Goal: Information Seeking & Learning: Learn about a topic

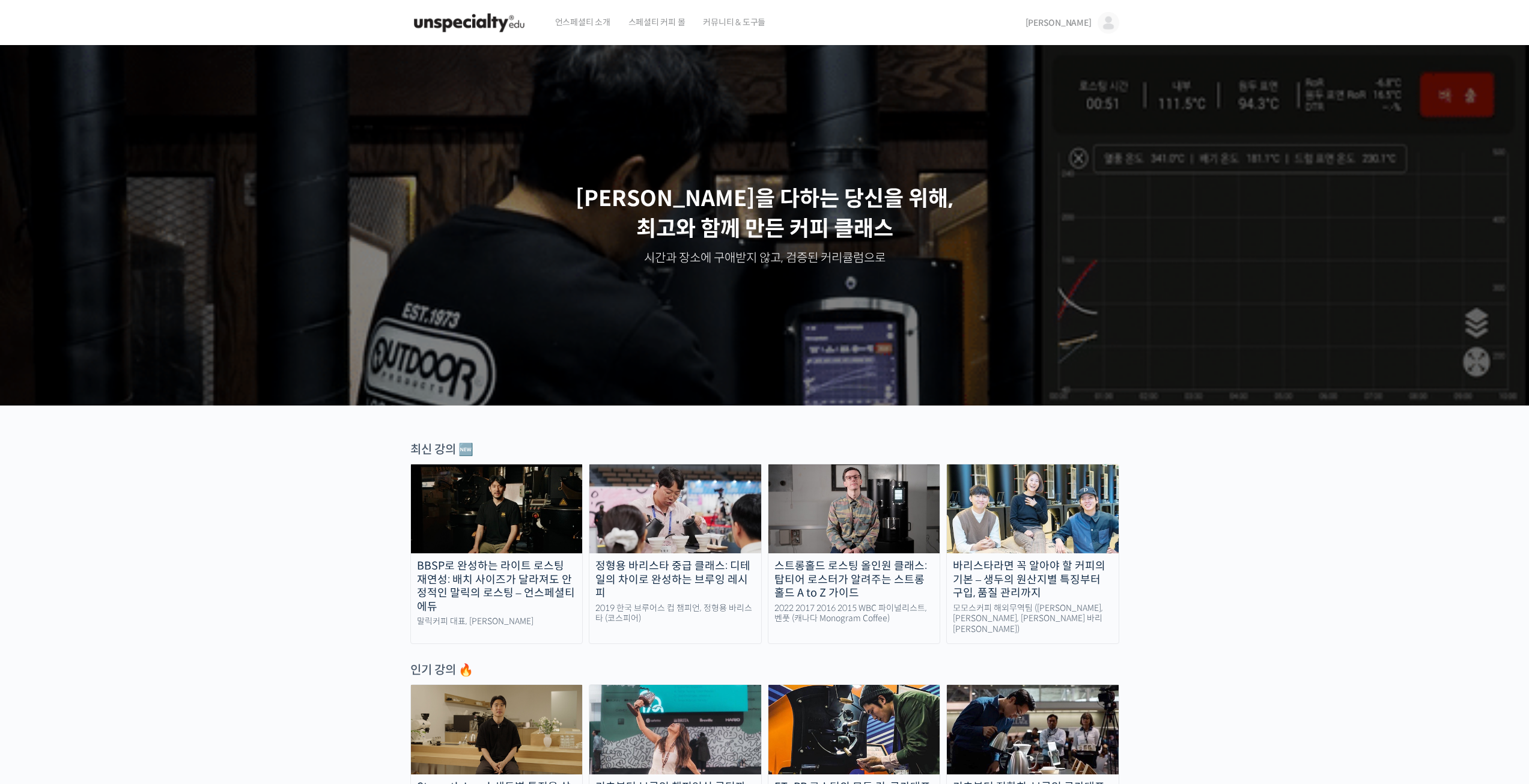
click at [1077, 18] on span "[PERSON_NAME]" at bounding box center [1058, 23] width 66 height 11
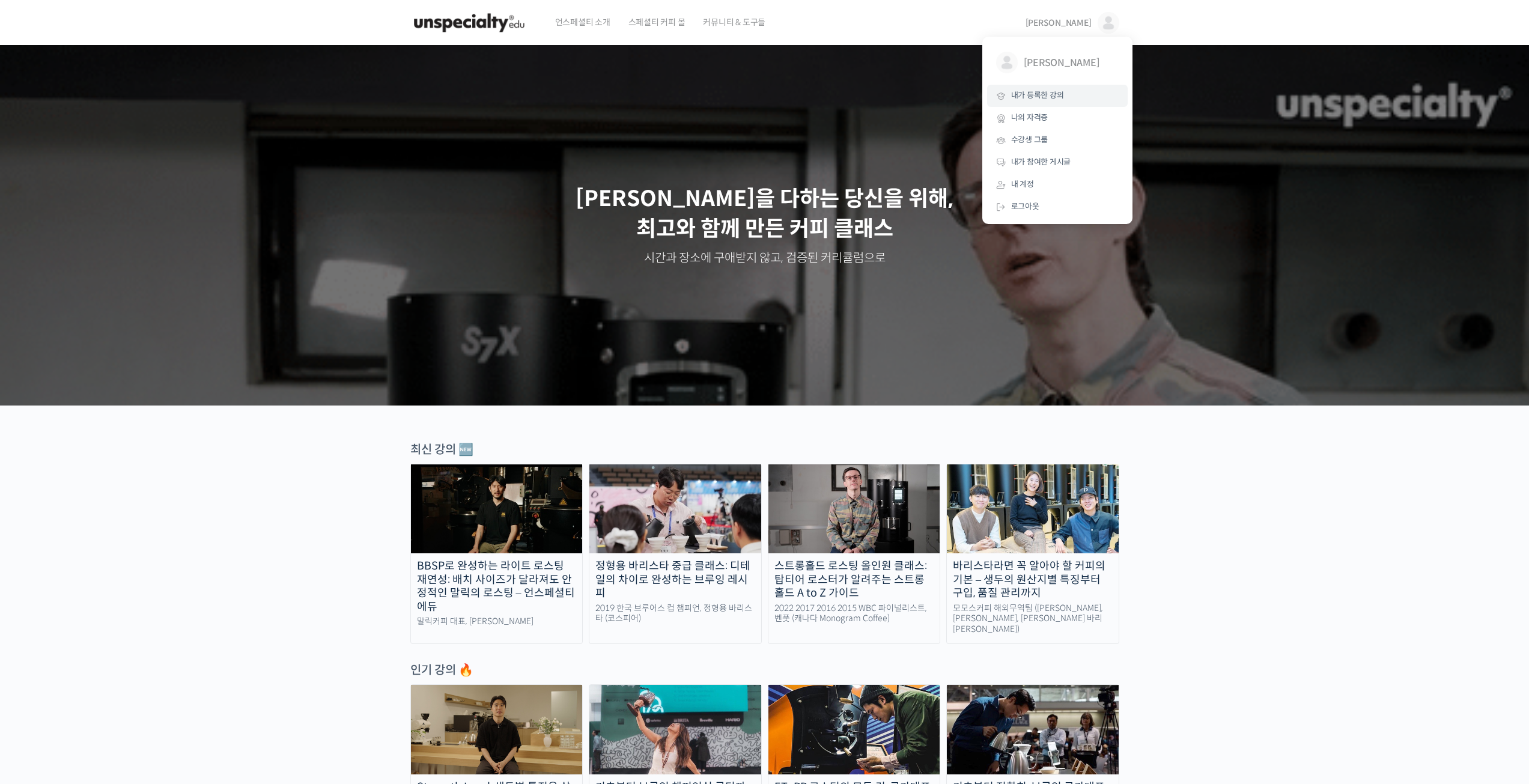
click at [1044, 92] on span "내가 등록한 강의" at bounding box center [1037, 95] width 53 height 10
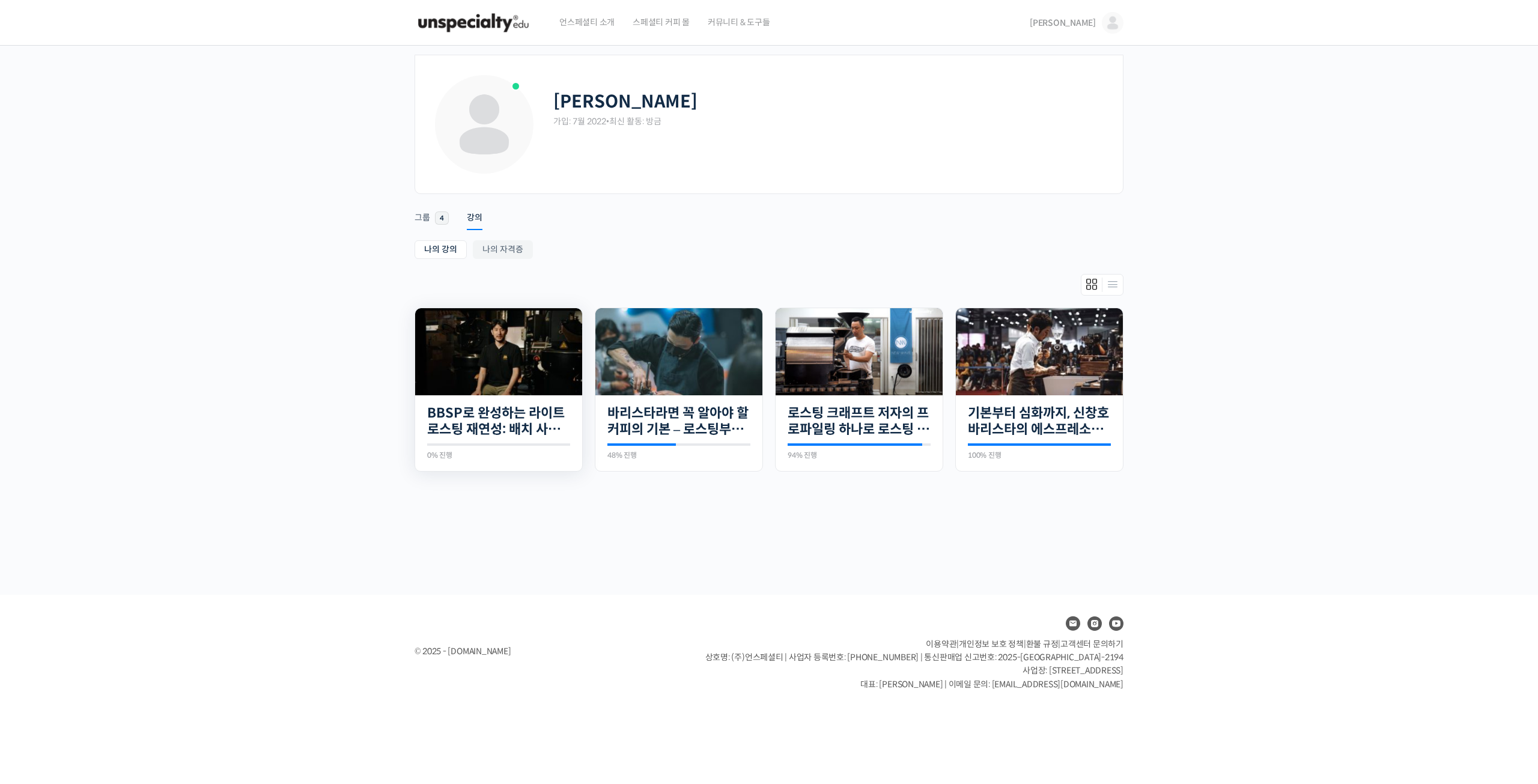
click at [459, 368] on img at bounding box center [499, 352] width 167 height 87
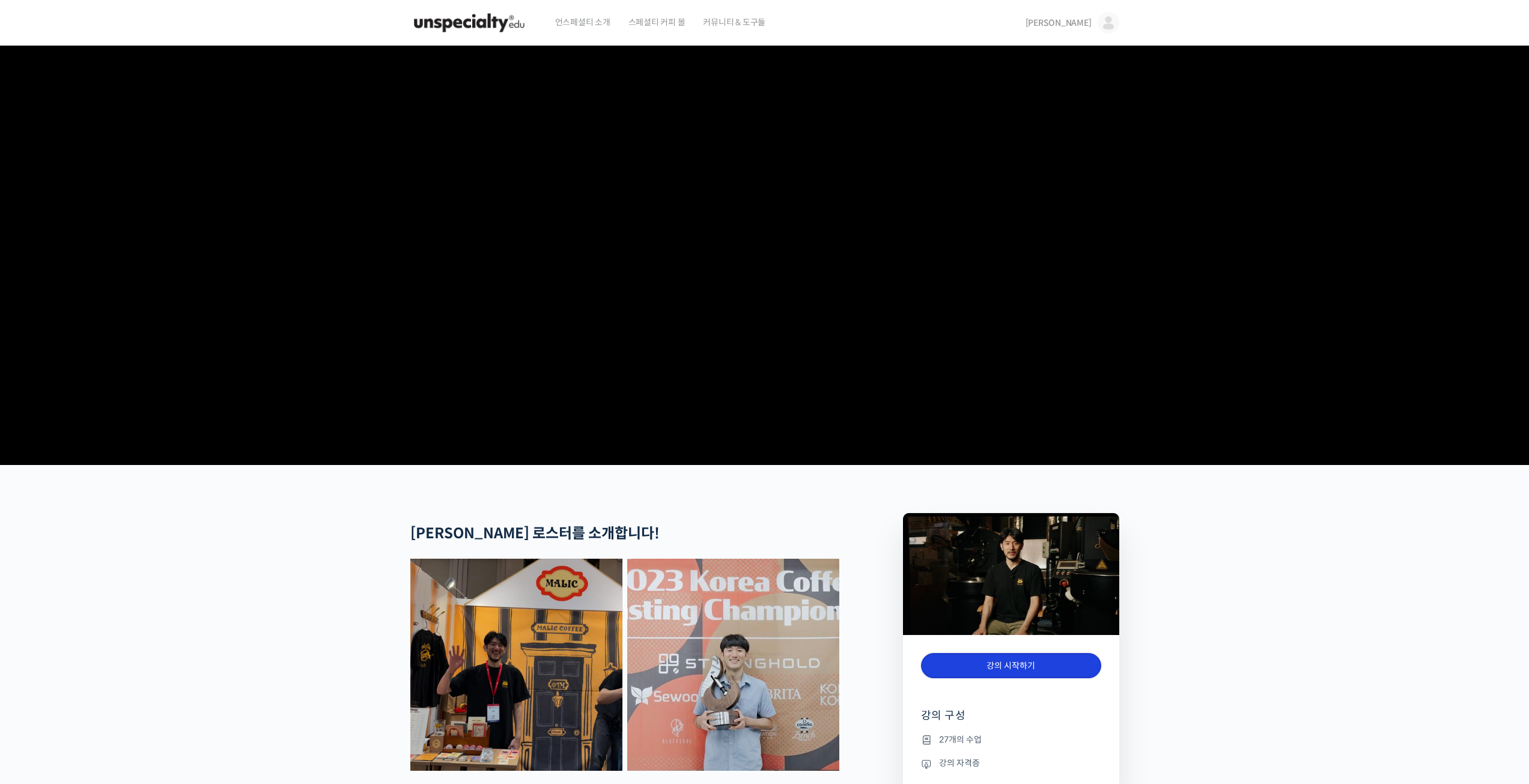
click at [981, 679] on link "강의 시작하기" at bounding box center [1011, 666] width 180 height 26
click at [967, 679] on link "강의 시작하기" at bounding box center [1011, 666] width 180 height 26
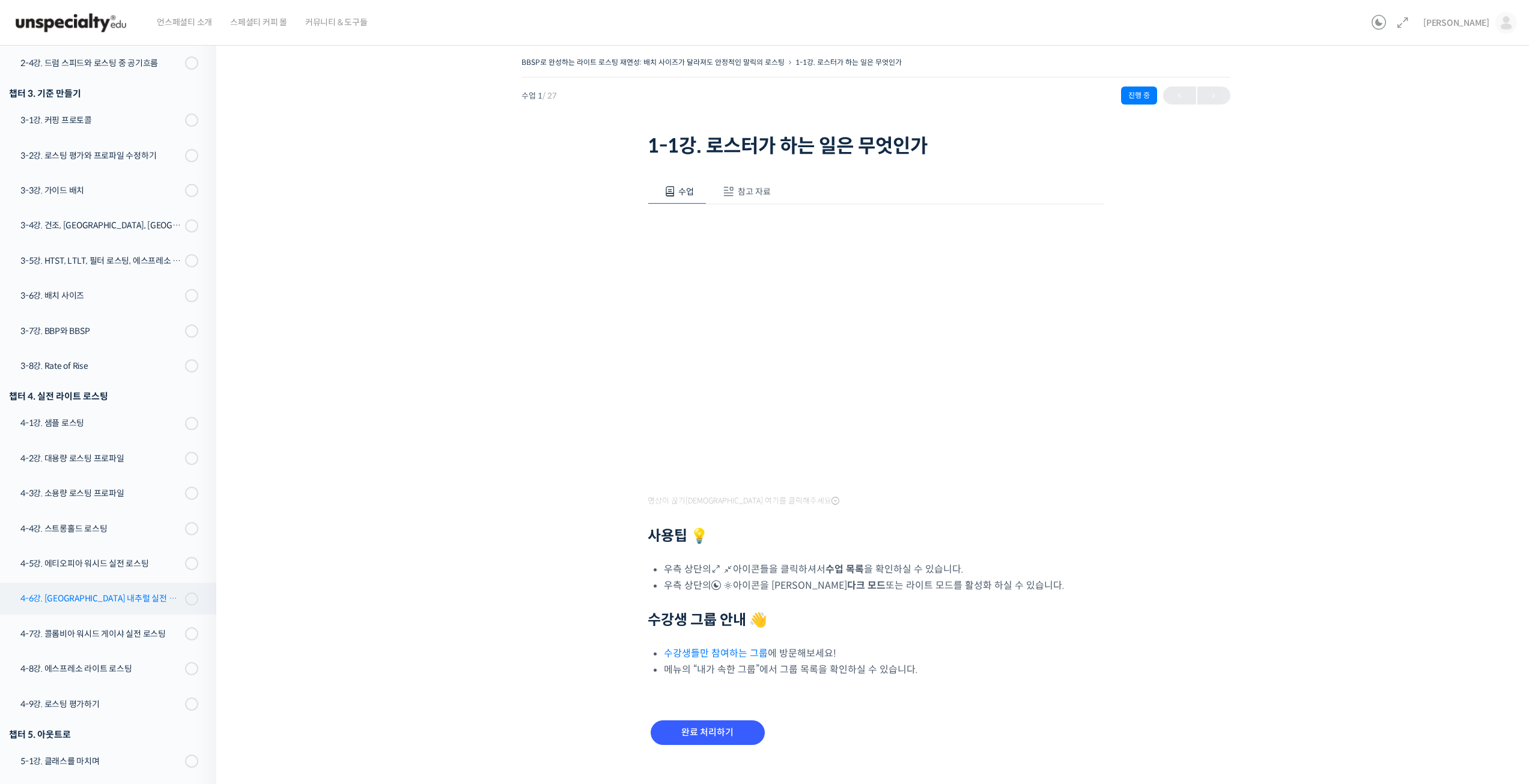
scroll to position [507, 0]
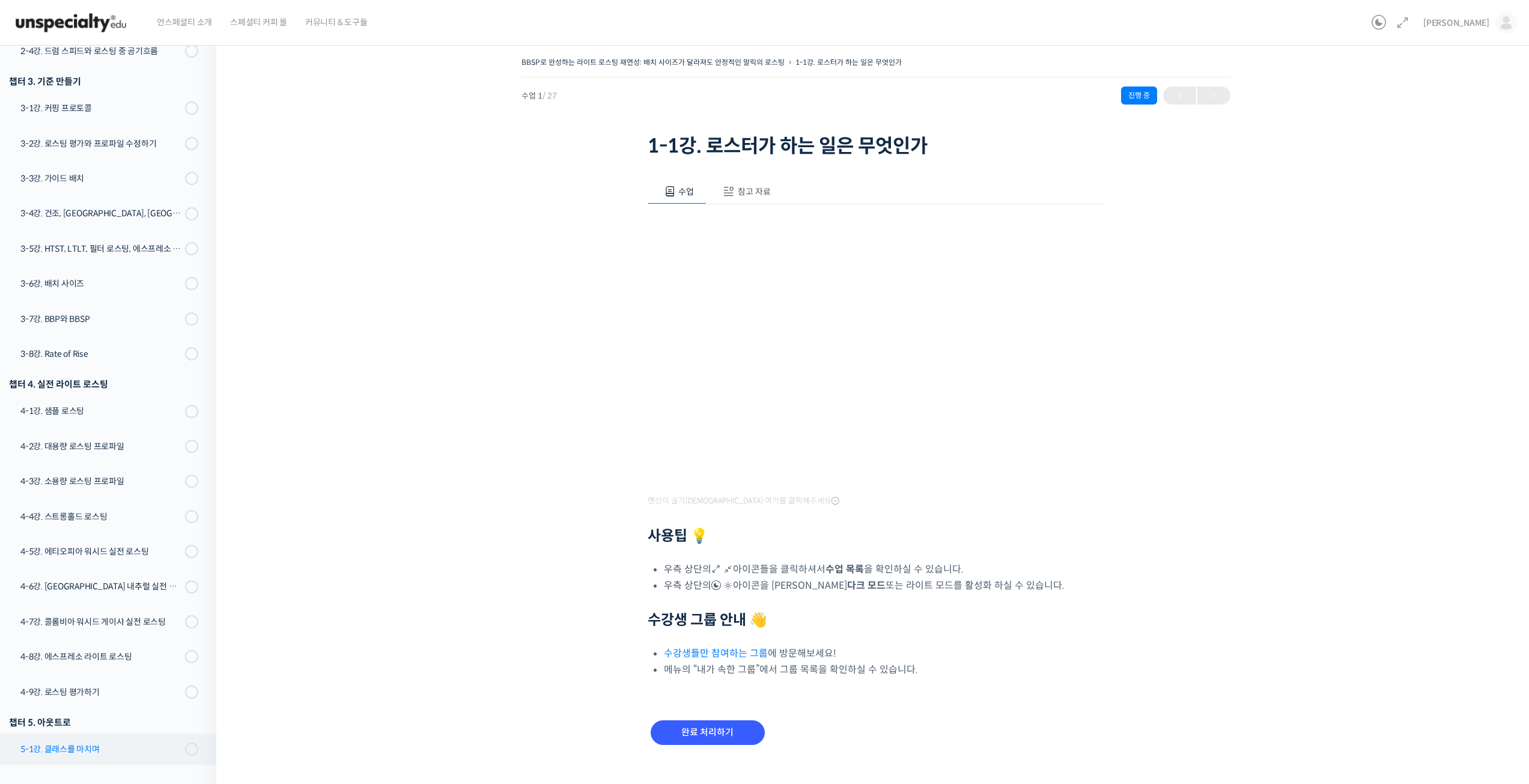
click at [66, 751] on div "5-1강. 클래스를 마치며" at bounding box center [101, 749] width 161 height 13
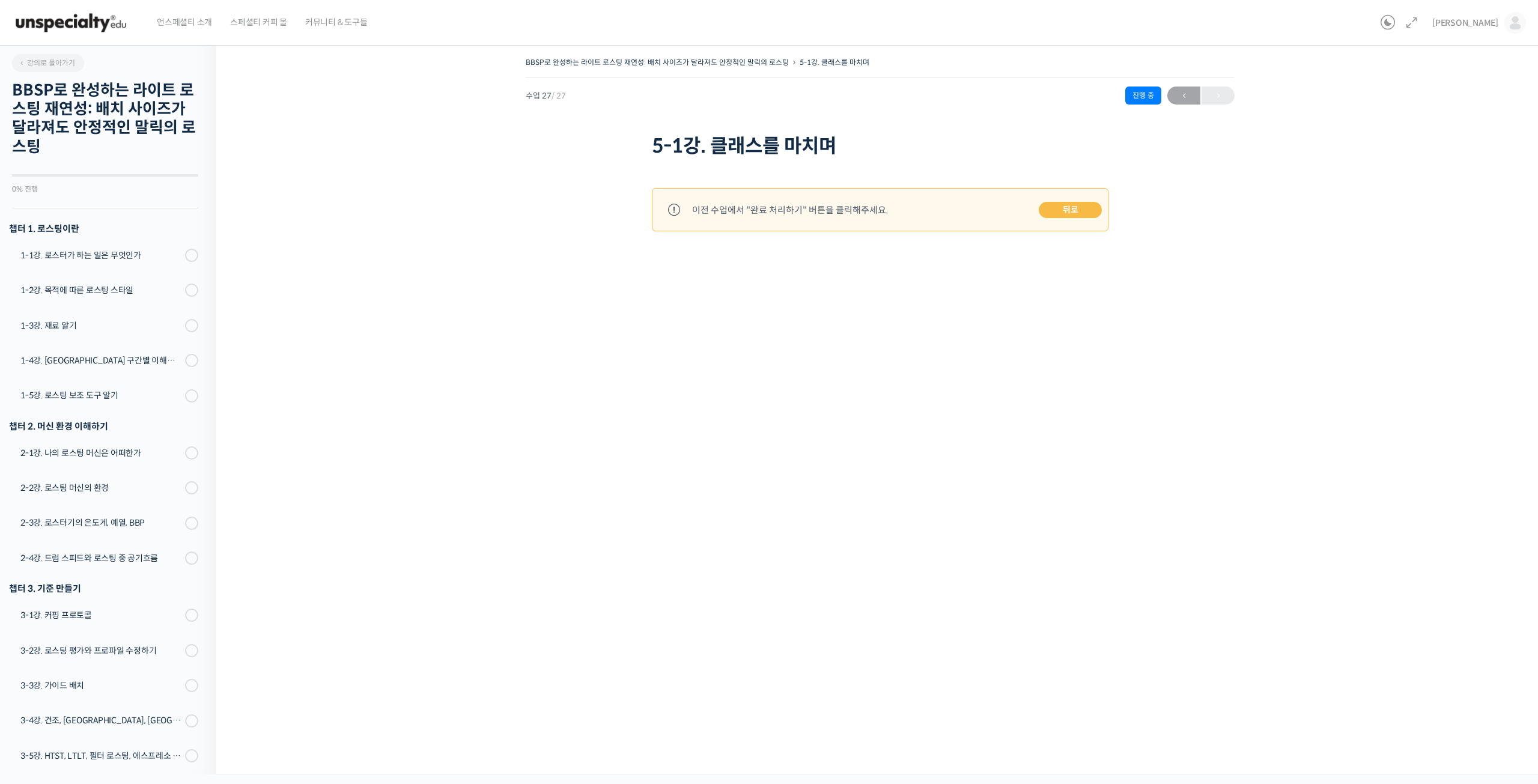
scroll to position [507, 0]
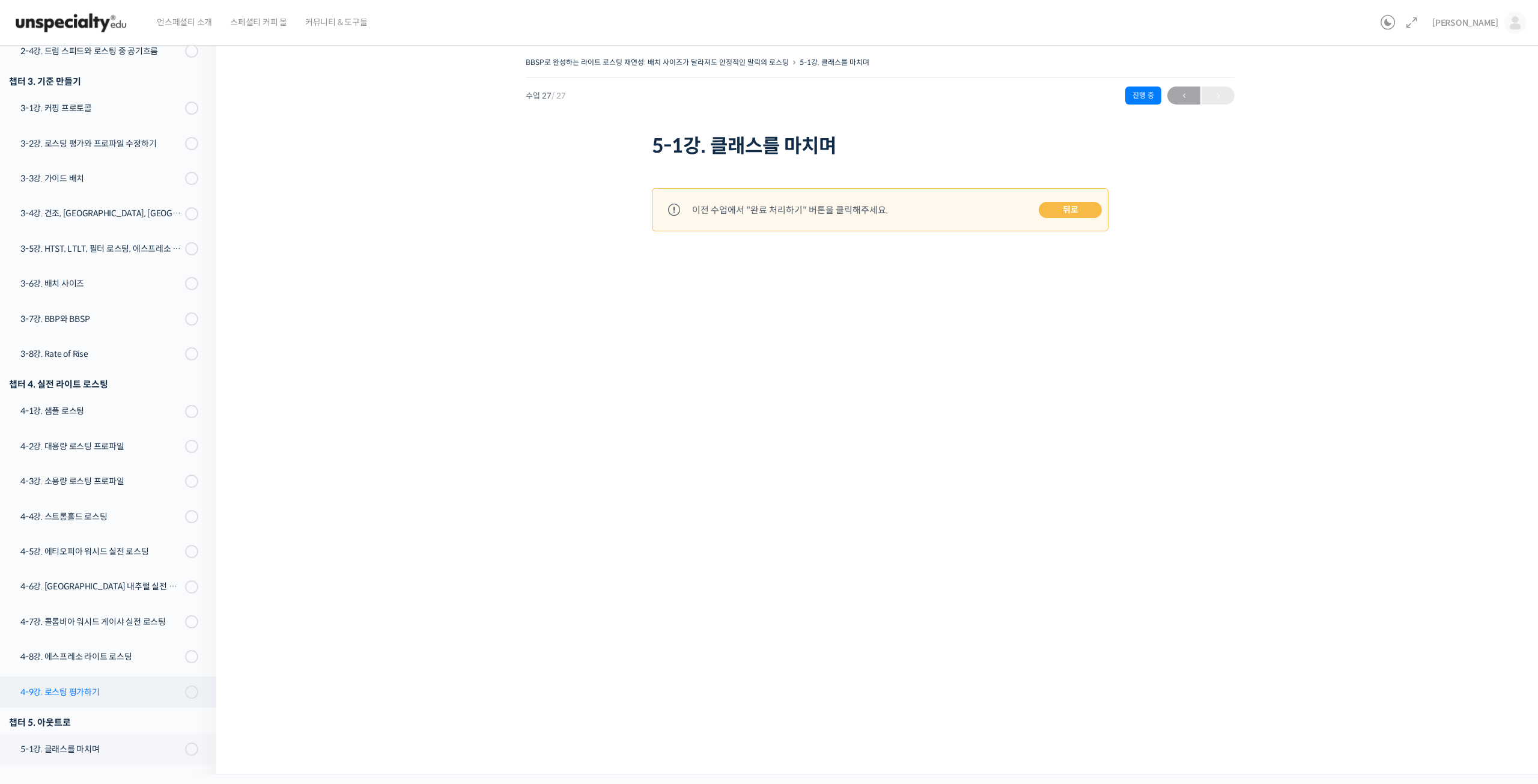
click at [77, 687] on div "4-9강. 로스팅 평가하기" at bounding box center [101, 692] width 161 height 13
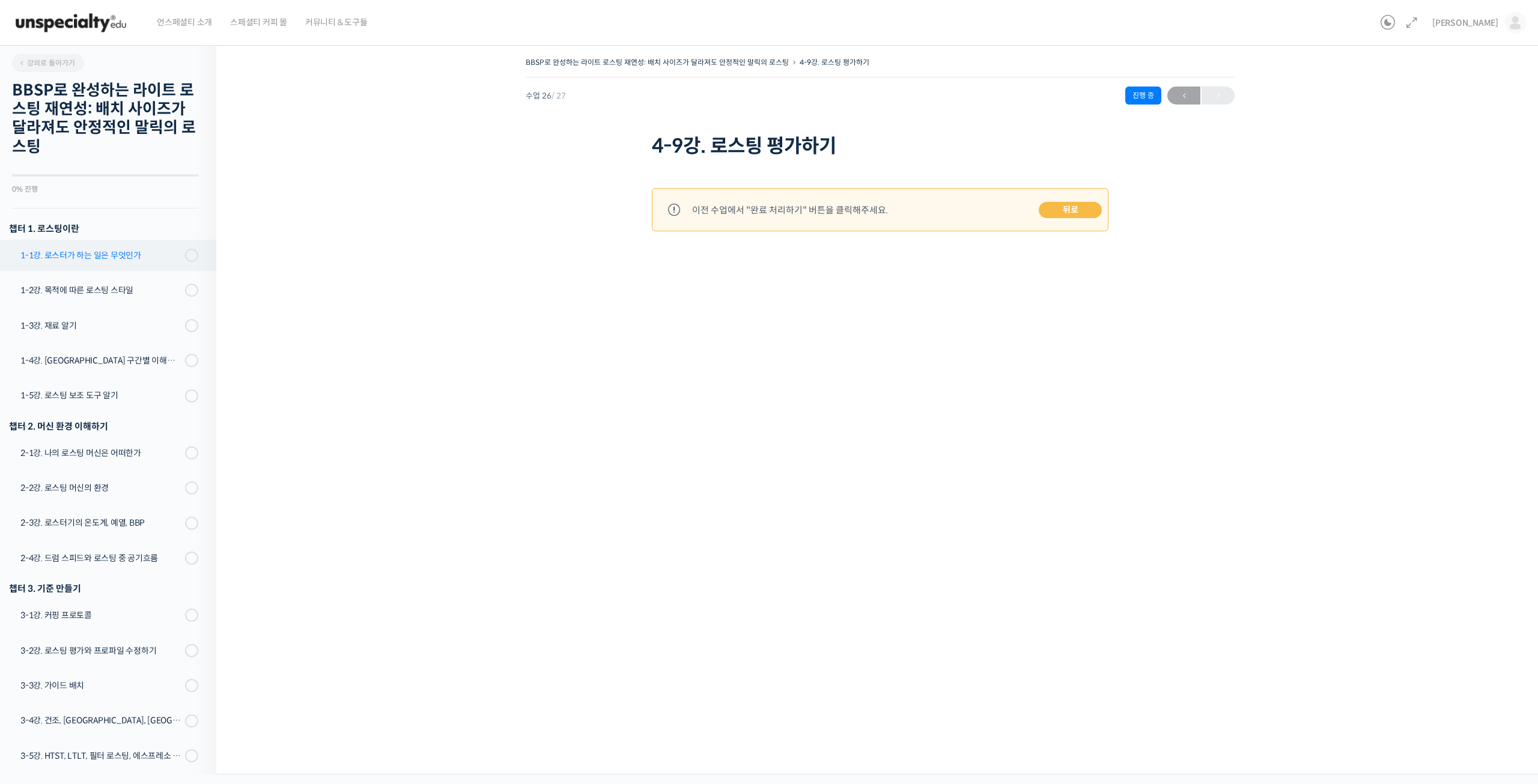
click at [53, 254] on div "1-1강. 로스터가 하는 일은 무엇인가" at bounding box center [101, 255] width 161 height 13
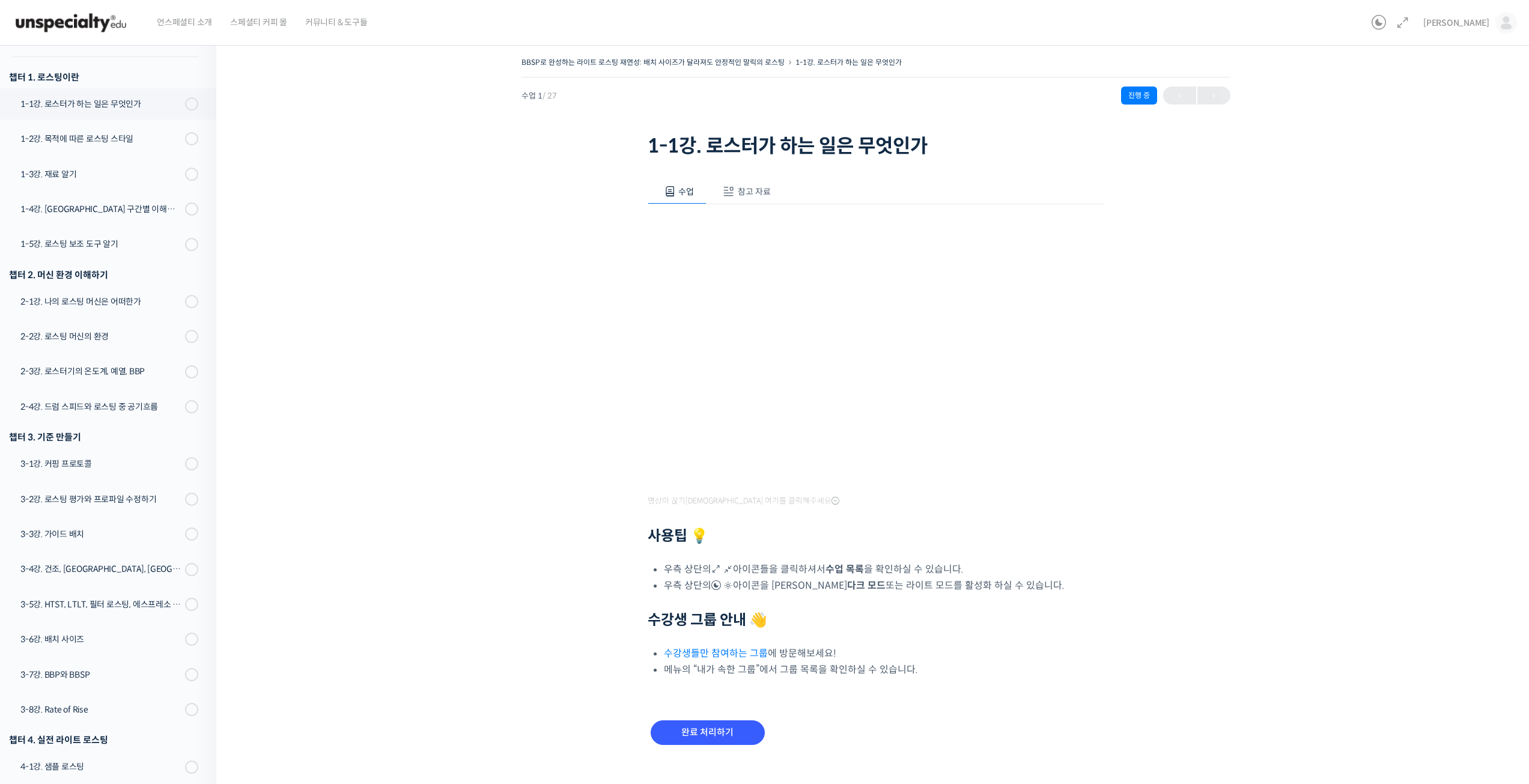
scroll to position [172, 0]
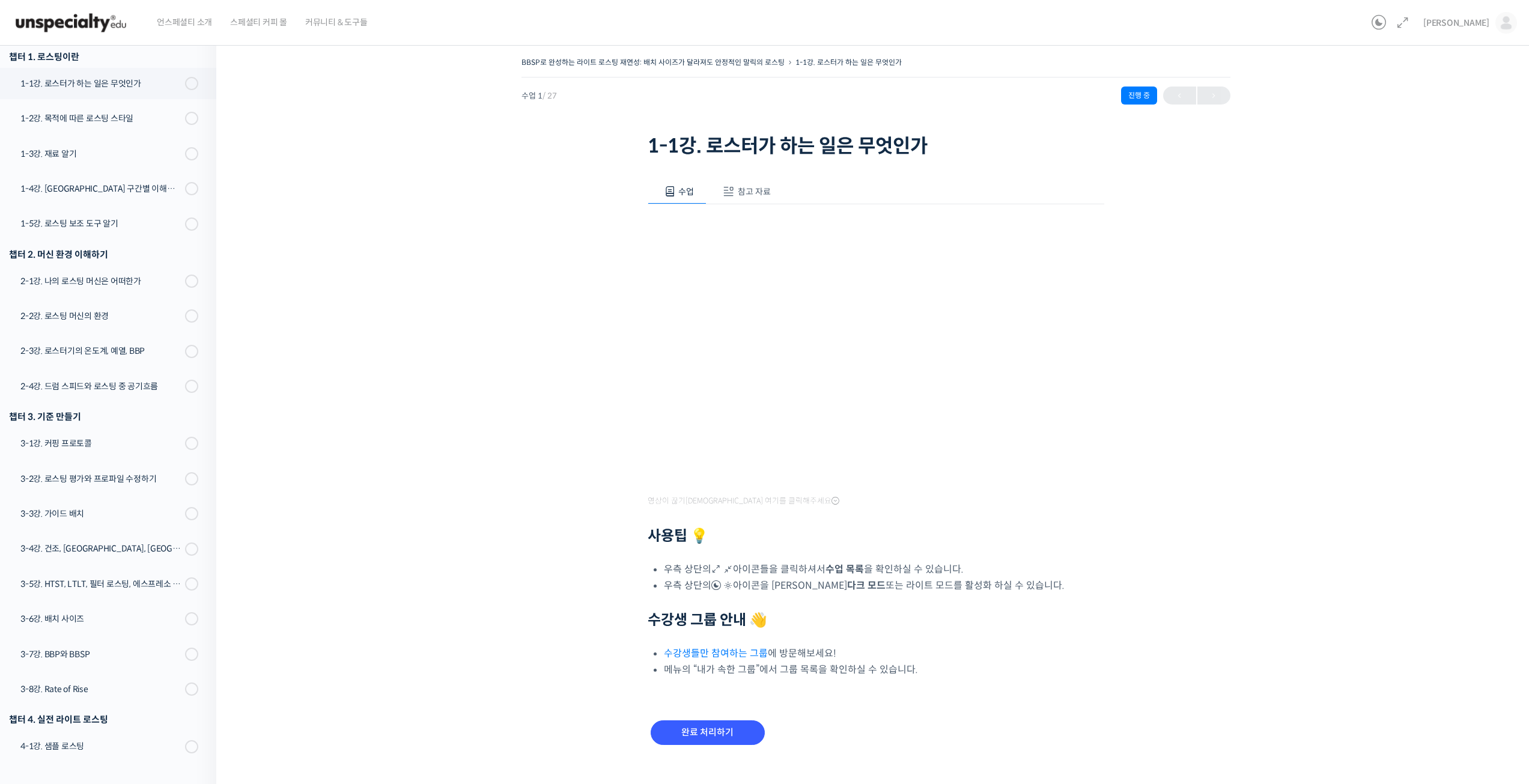
click at [767, 196] on span "참고 자료" at bounding box center [754, 192] width 33 height 11
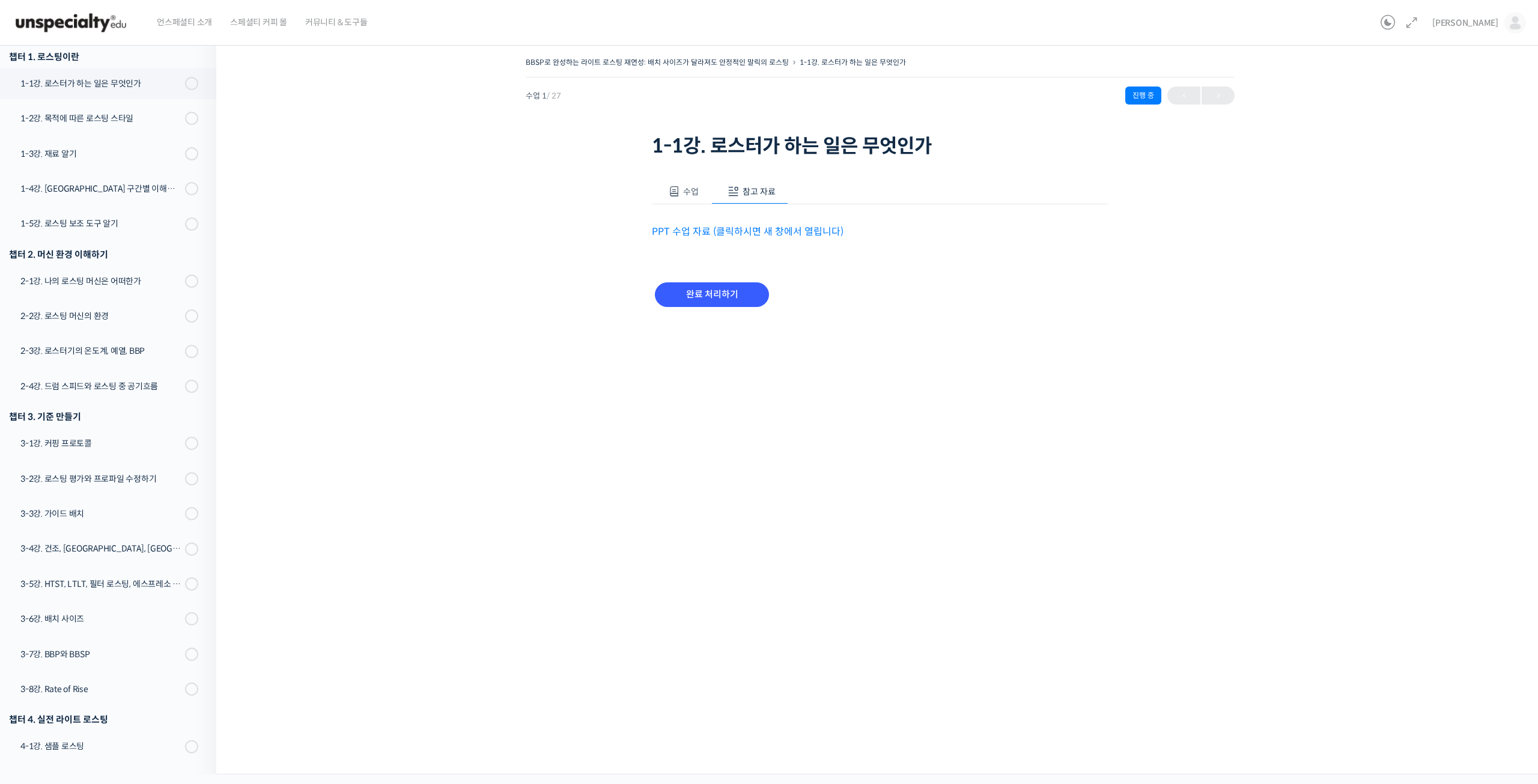
click at [719, 230] on link "PPT 수업 자료 (클릭하시면 새 창에서 열립니다)" at bounding box center [747, 232] width 192 height 13
click at [677, 195] on span at bounding box center [674, 192] width 12 height 12
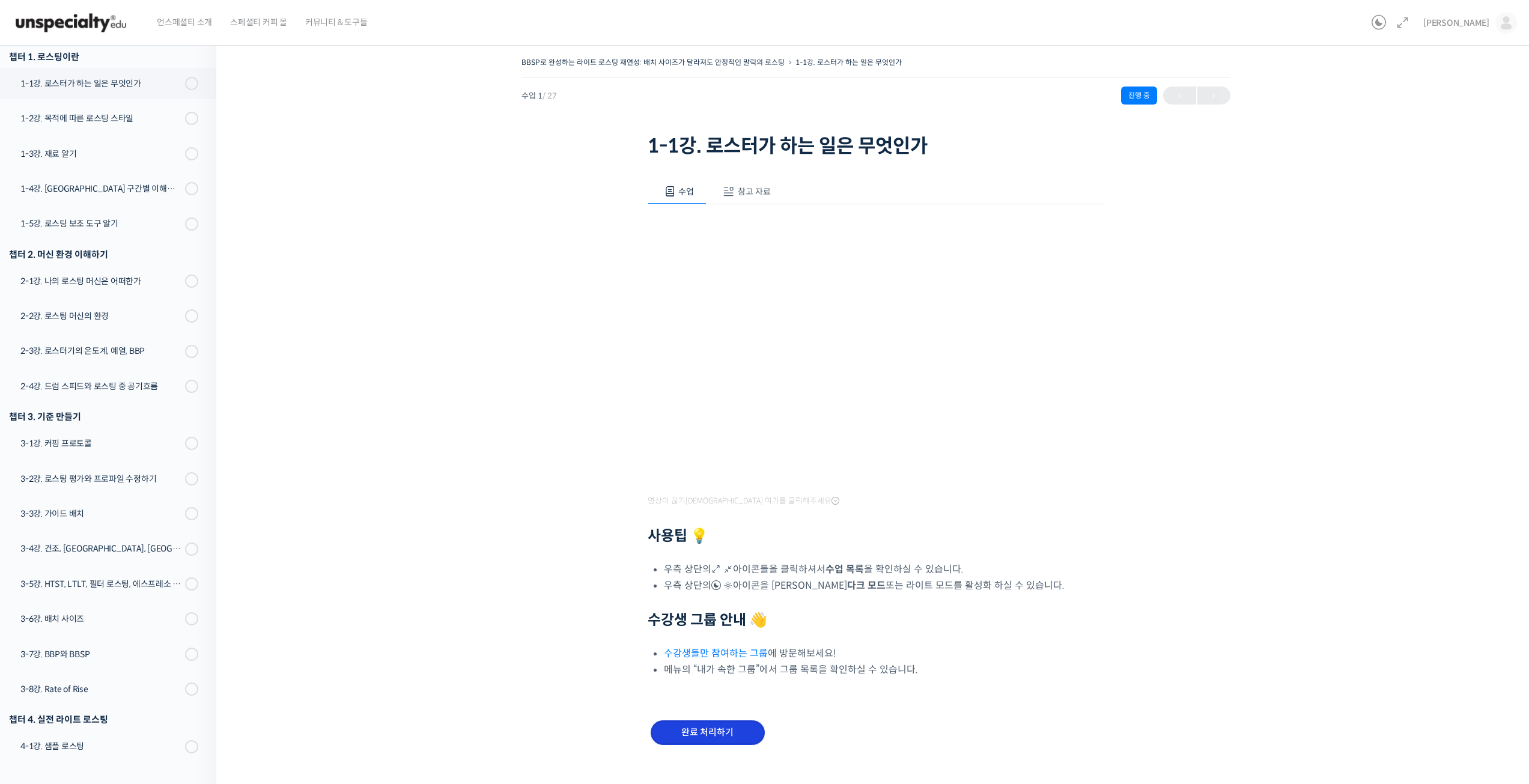
click at [729, 737] on input "완료 처리하기" at bounding box center [707, 732] width 114 height 25
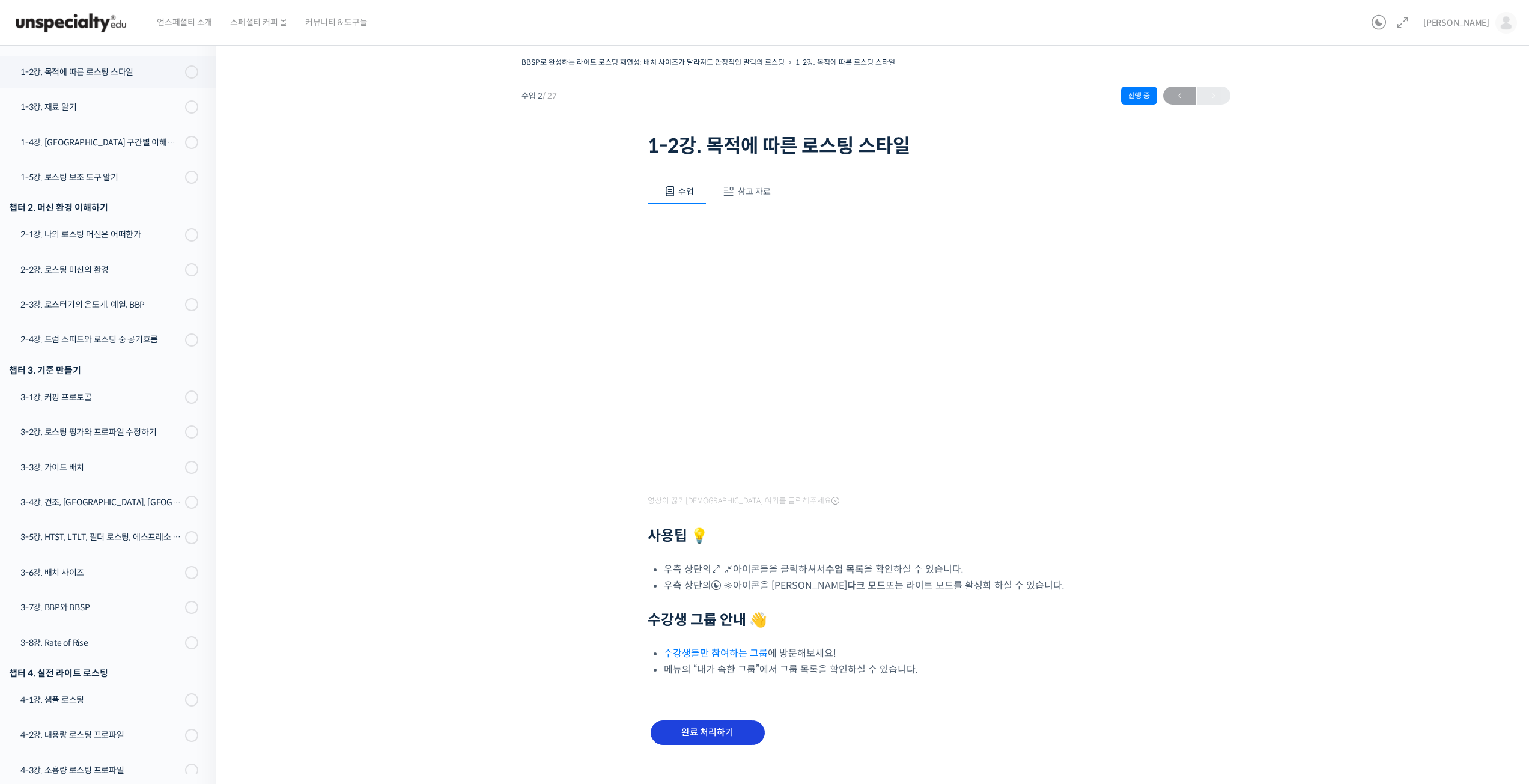
scroll to position [230, 0]
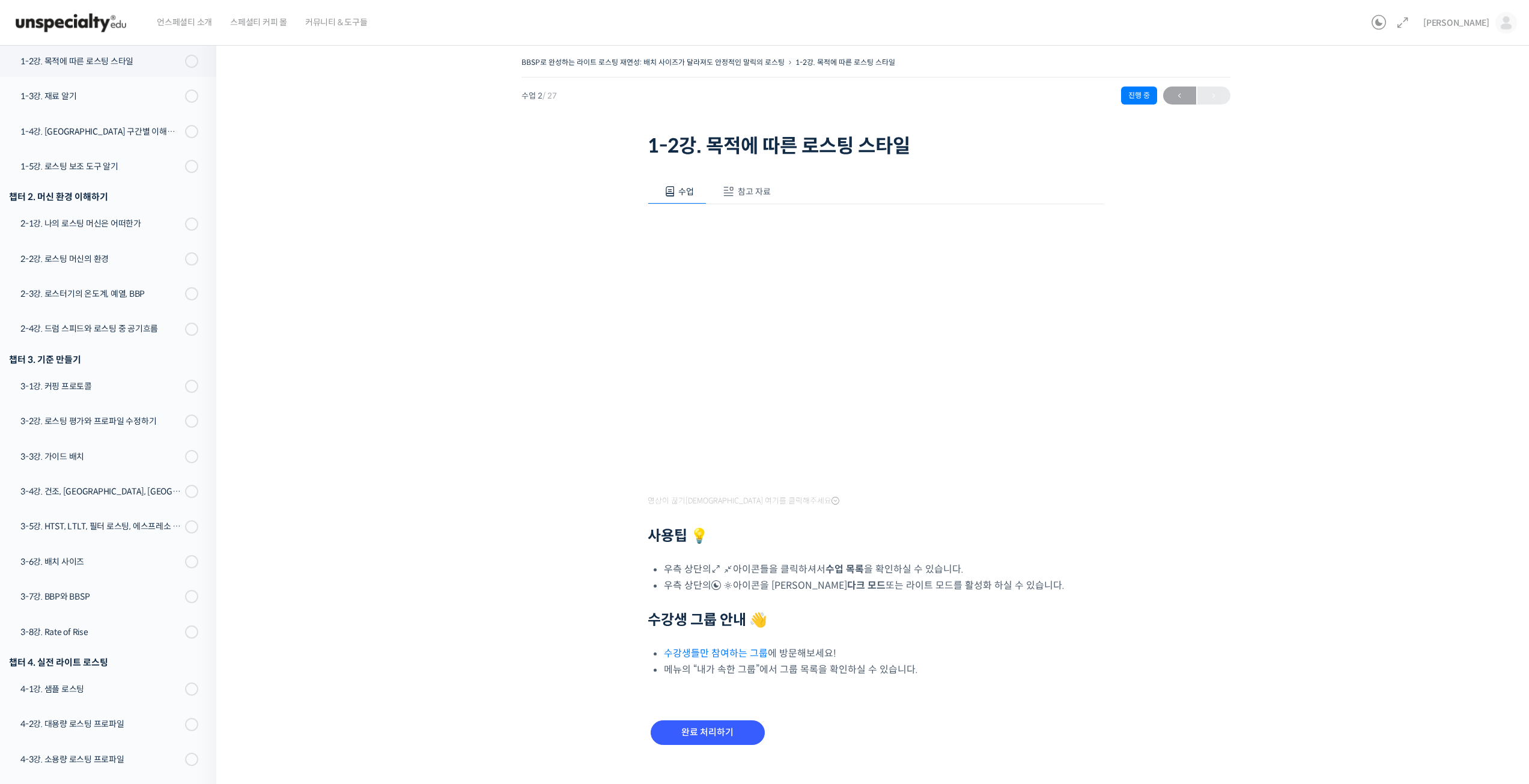
click at [757, 187] on span "참고 자료" at bounding box center [754, 192] width 33 height 11
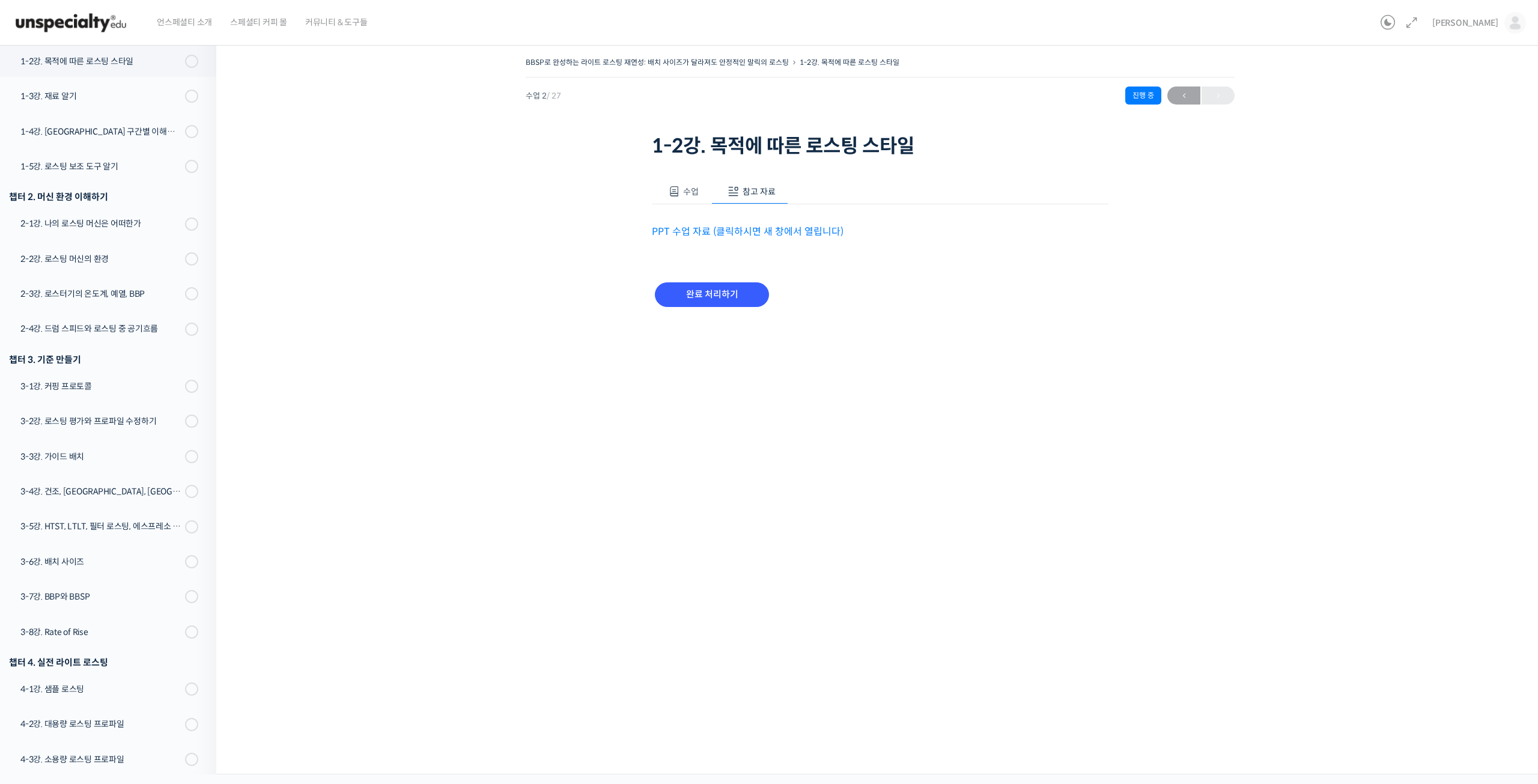
click at [722, 232] on link "PPT 수업 자료 (클릭하시면 새 창에서 열립니다)" at bounding box center [747, 232] width 192 height 13
drag, startPoint x: 668, startPoint y: 195, endPoint x: 664, endPoint y: 202, distance: 8.1
click at [667, 202] on button "수업" at bounding box center [681, 192] width 59 height 25
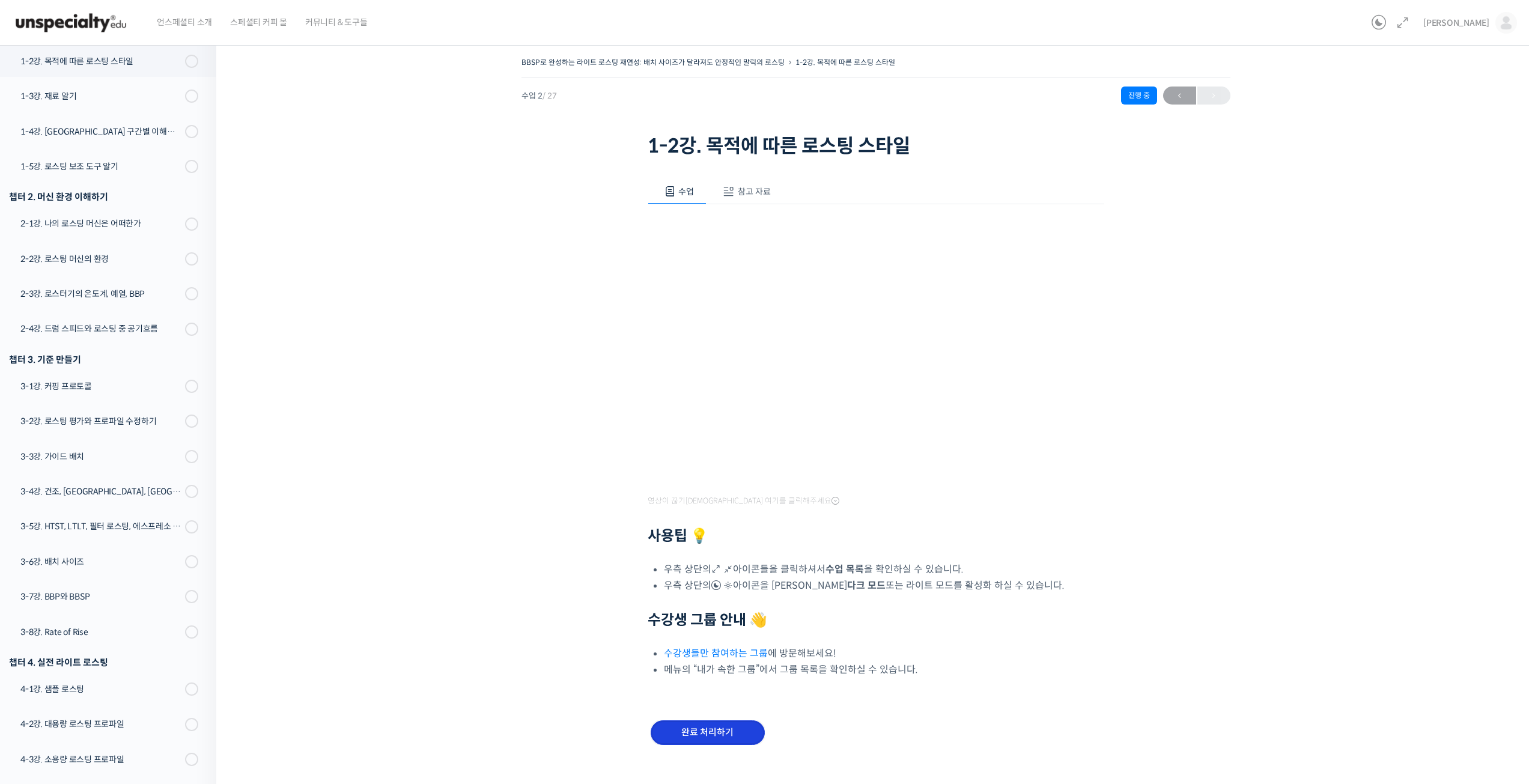
click at [717, 725] on input "완료 처리하기" at bounding box center [707, 732] width 114 height 25
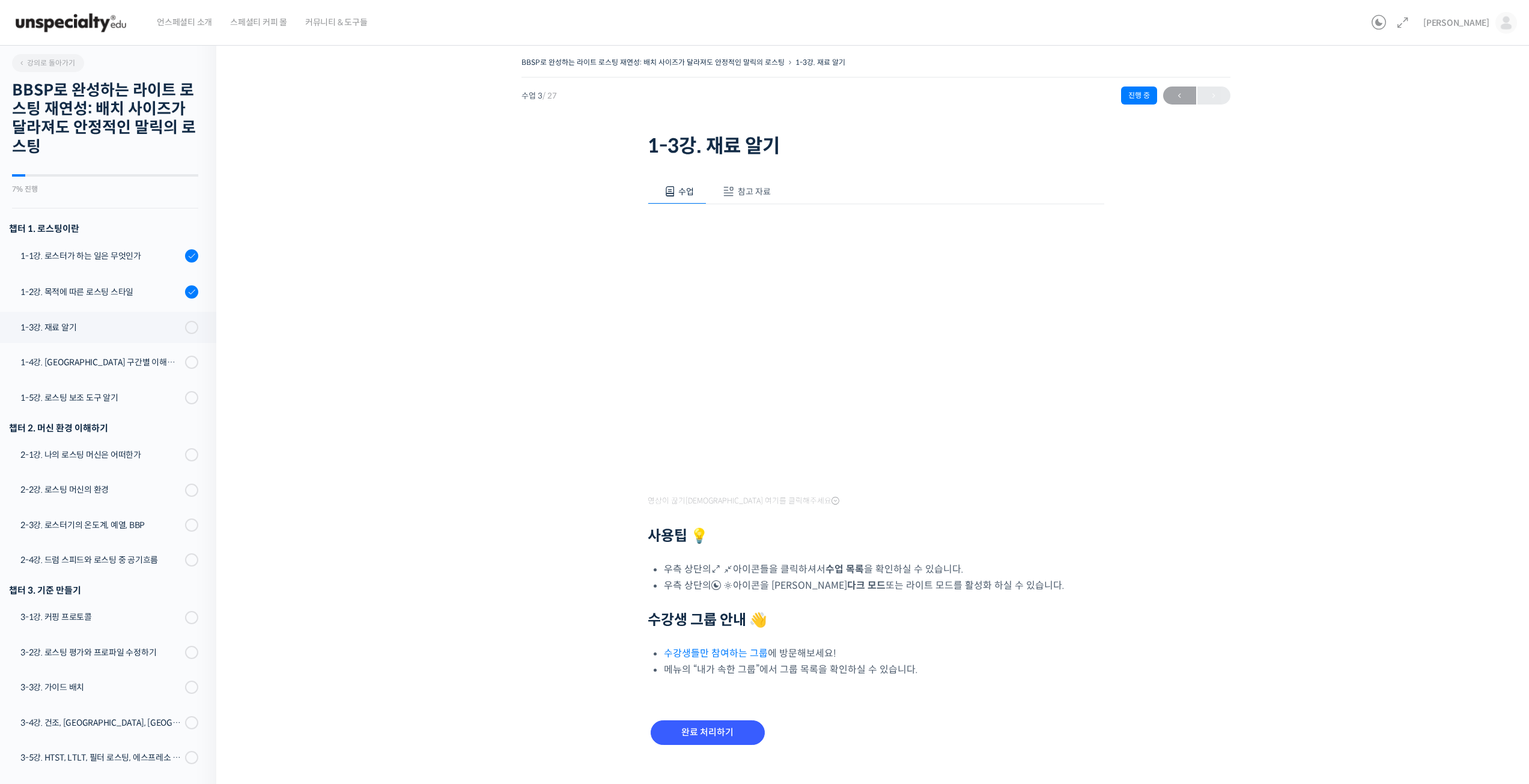
scroll to position [266, 0]
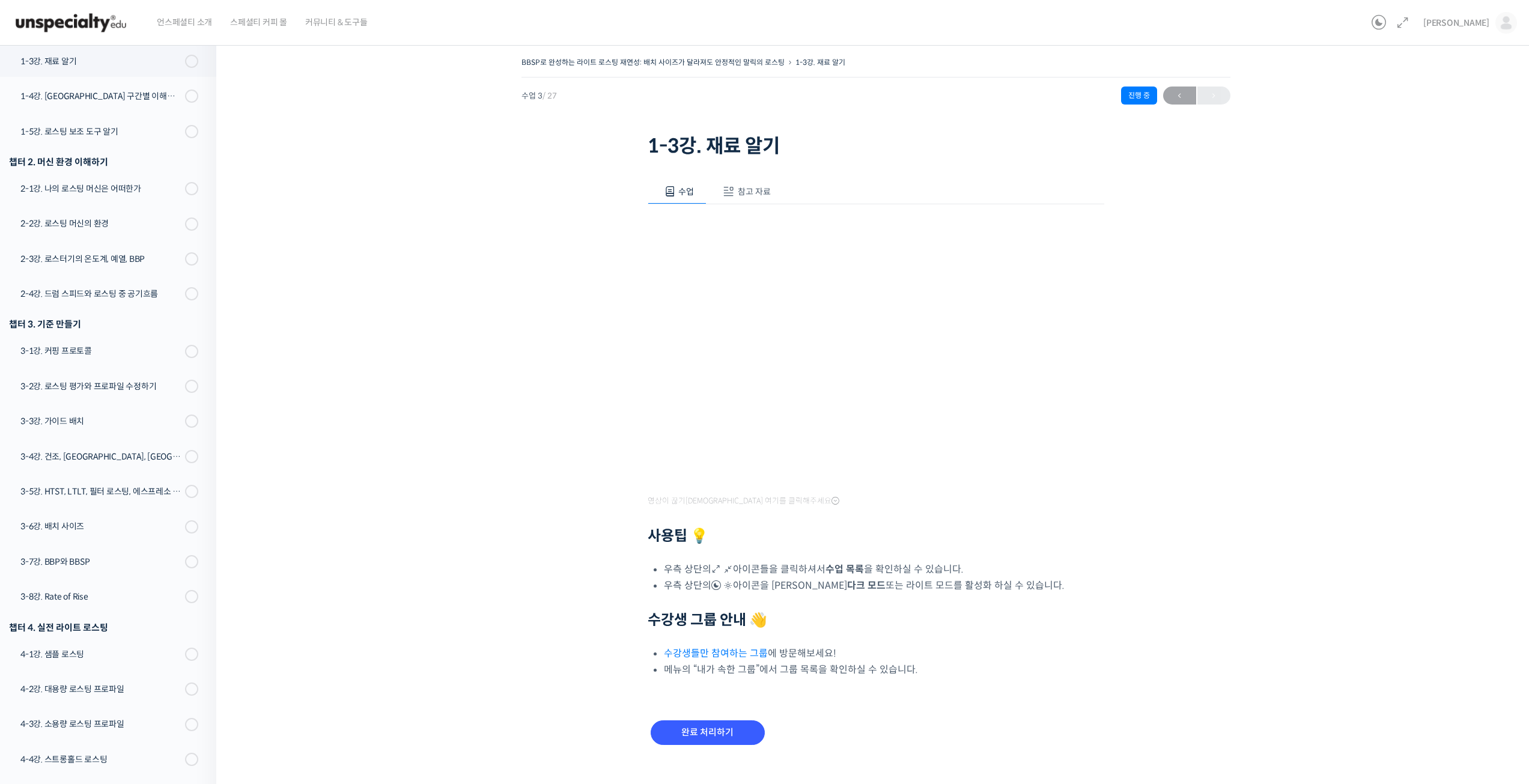
click at [744, 191] on span "참고 자료" at bounding box center [754, 192] width 33 height 11
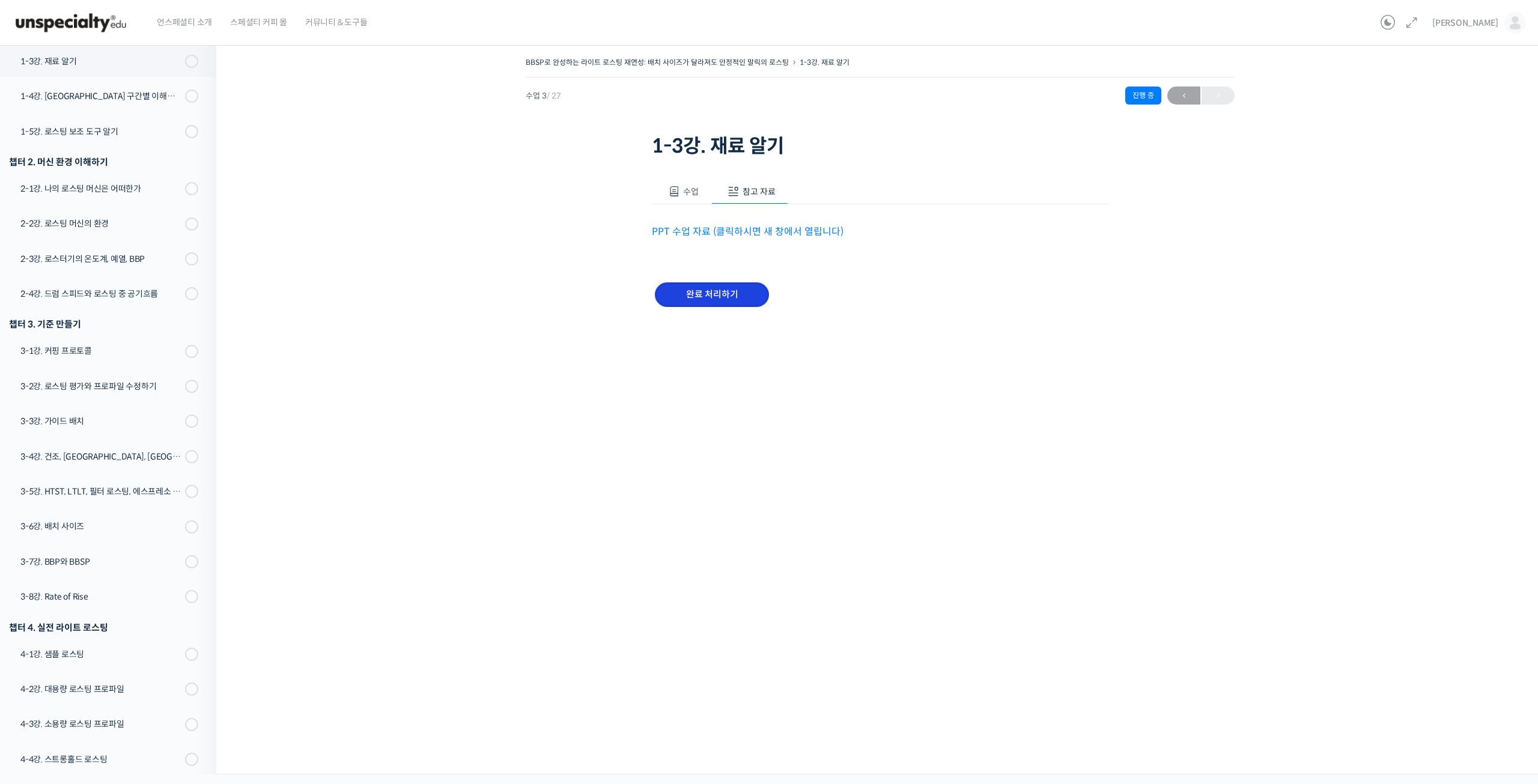
click at [728, 298] on input "완료 처리하기" at bounding box center [712, 294] width 114 height 25
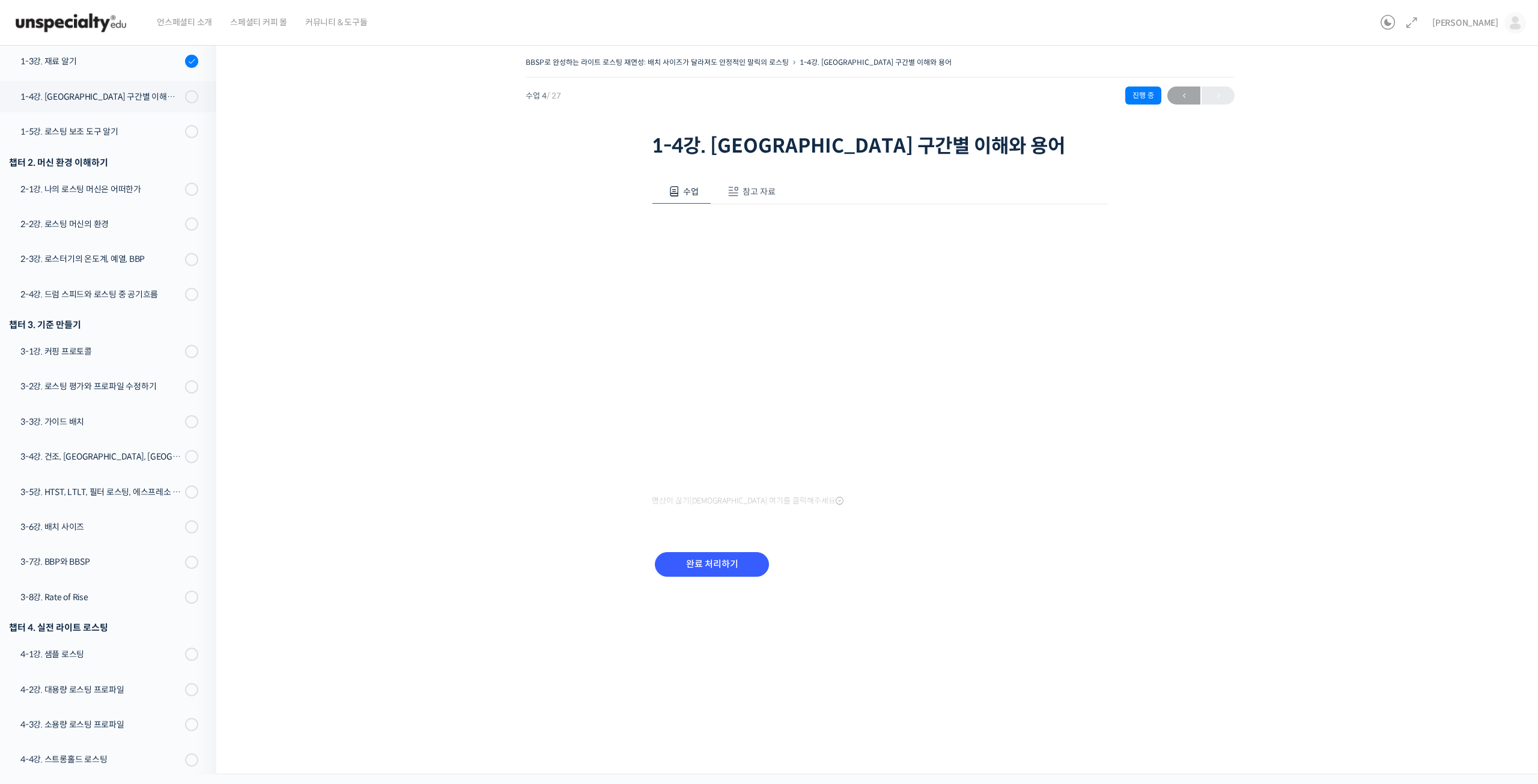
scroll to position [302, 0]
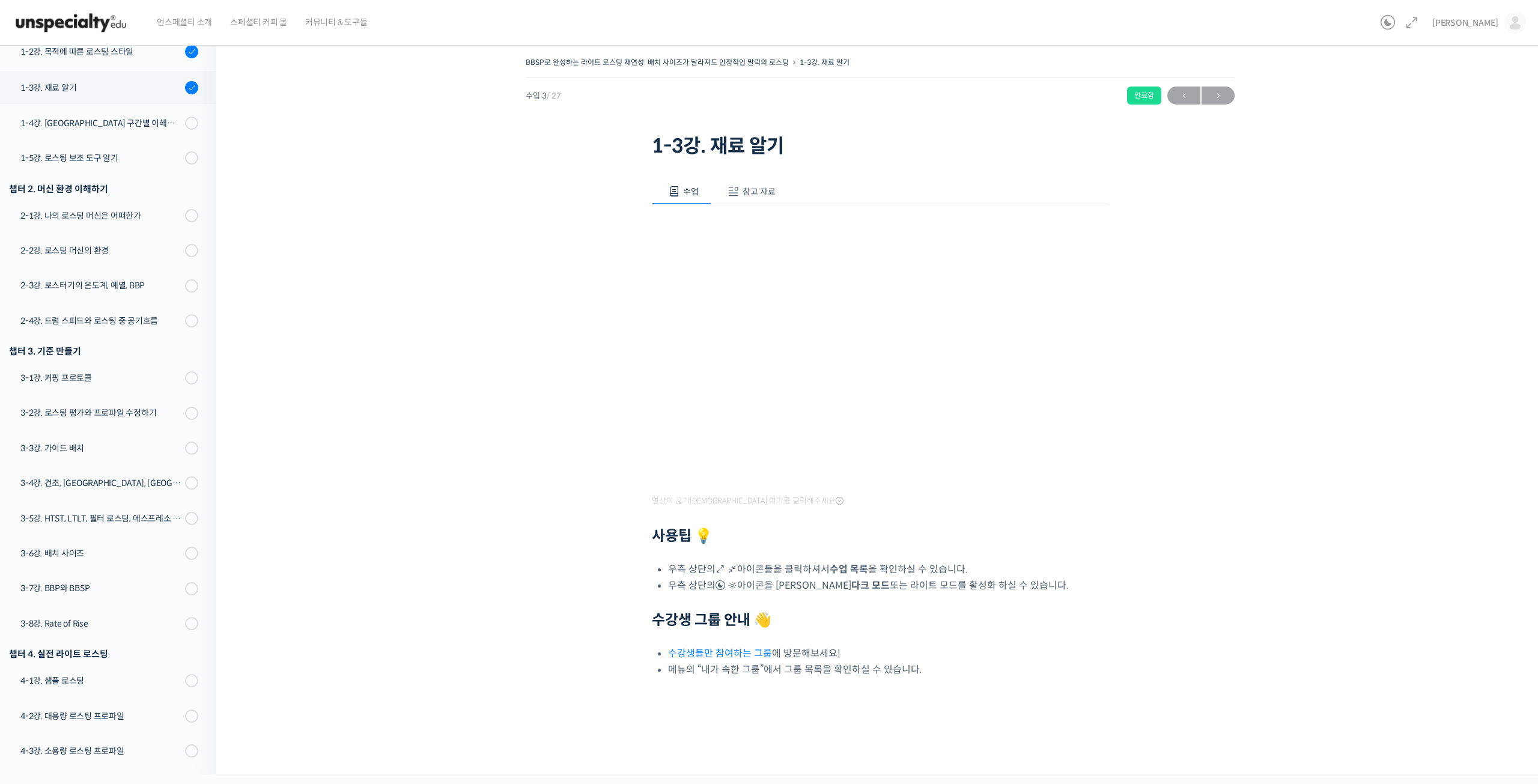
scroll to position [266, 0]
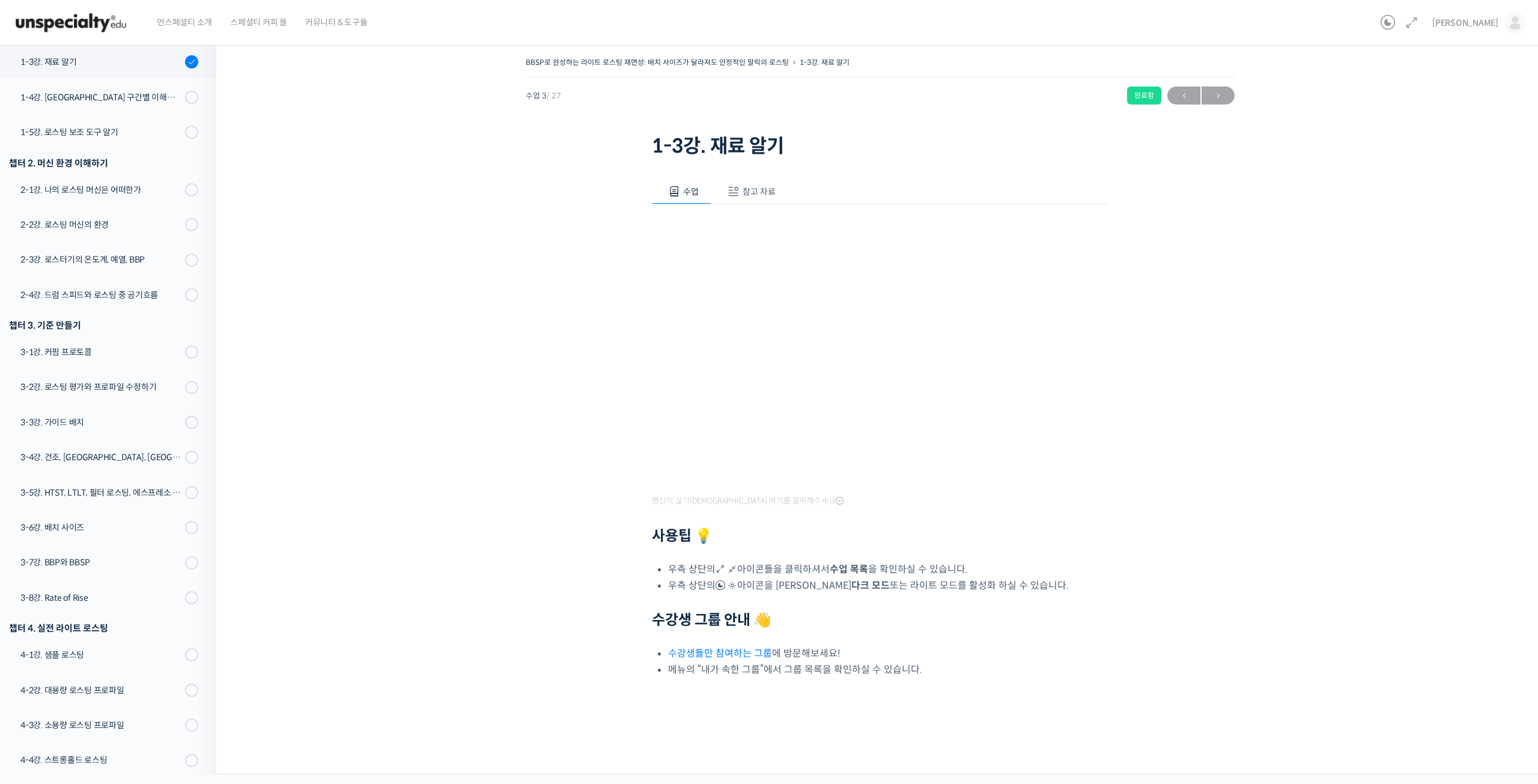
click at [766, 184] on button "참고 자료" at bounding box center [749, 192] width 77 height 25
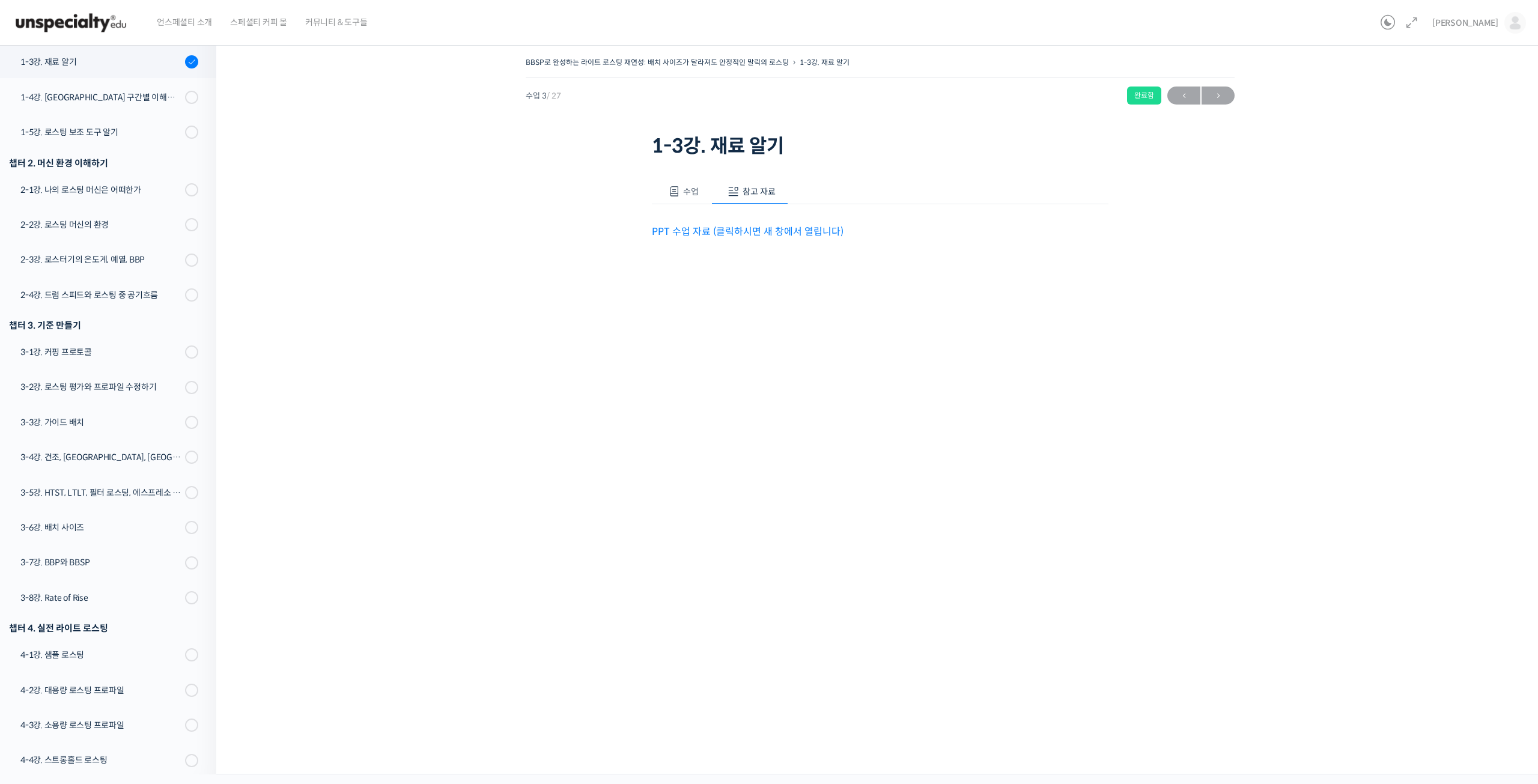
click at [747, 231] on link "PPT 수업 자료 (클릭하시면 새 창에서 열립니다)" at bounding box center [747, 232] width 192 height 13
click at [692, 192] on span "수업" at bounding box center [691, 192] width 16 height 11
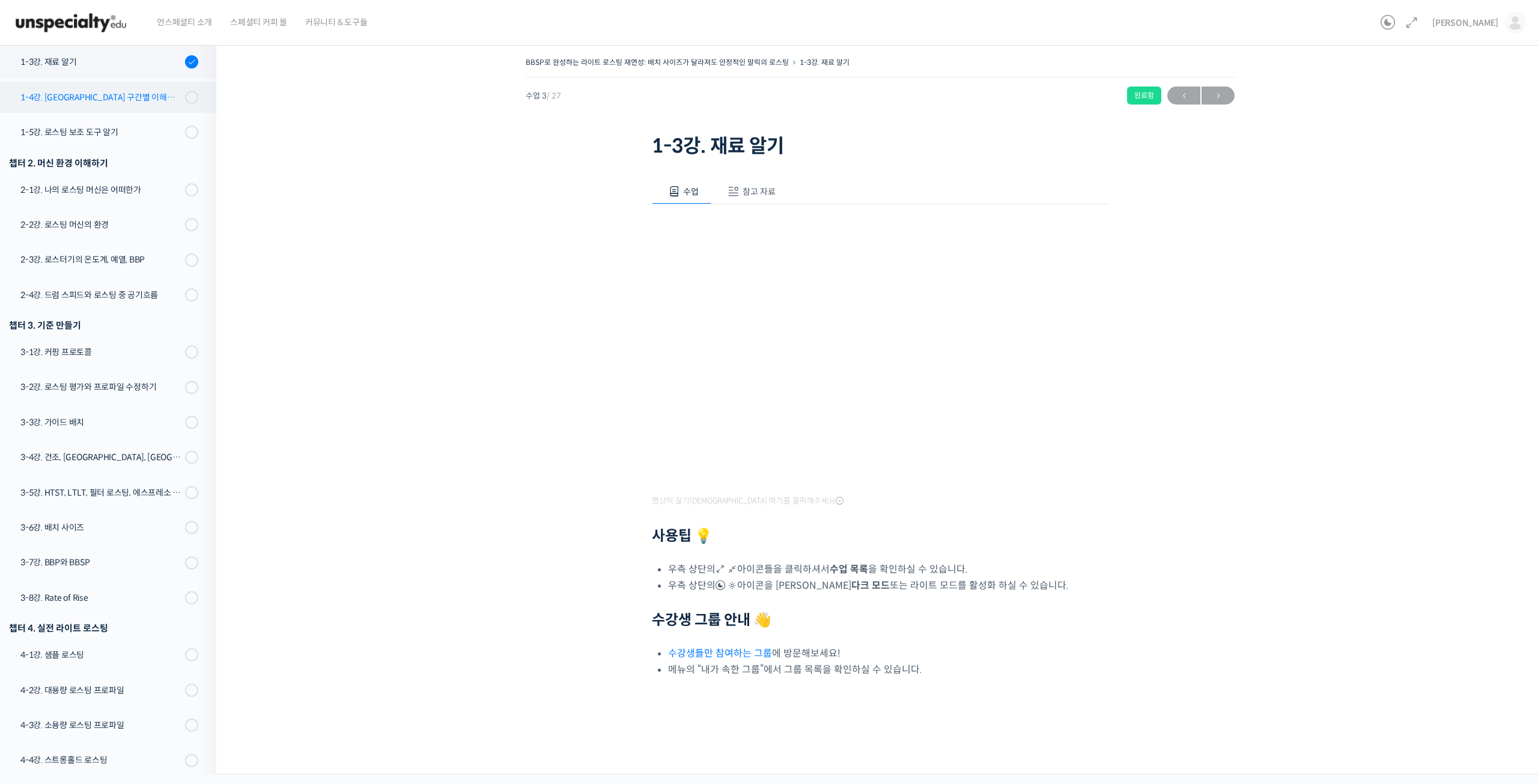
click at [105, 92] on div "1-4강. [GEOGRAPHIC_DATA] 구간별 이해와 용어" at bounding box center [101, 97] width 161 height 13
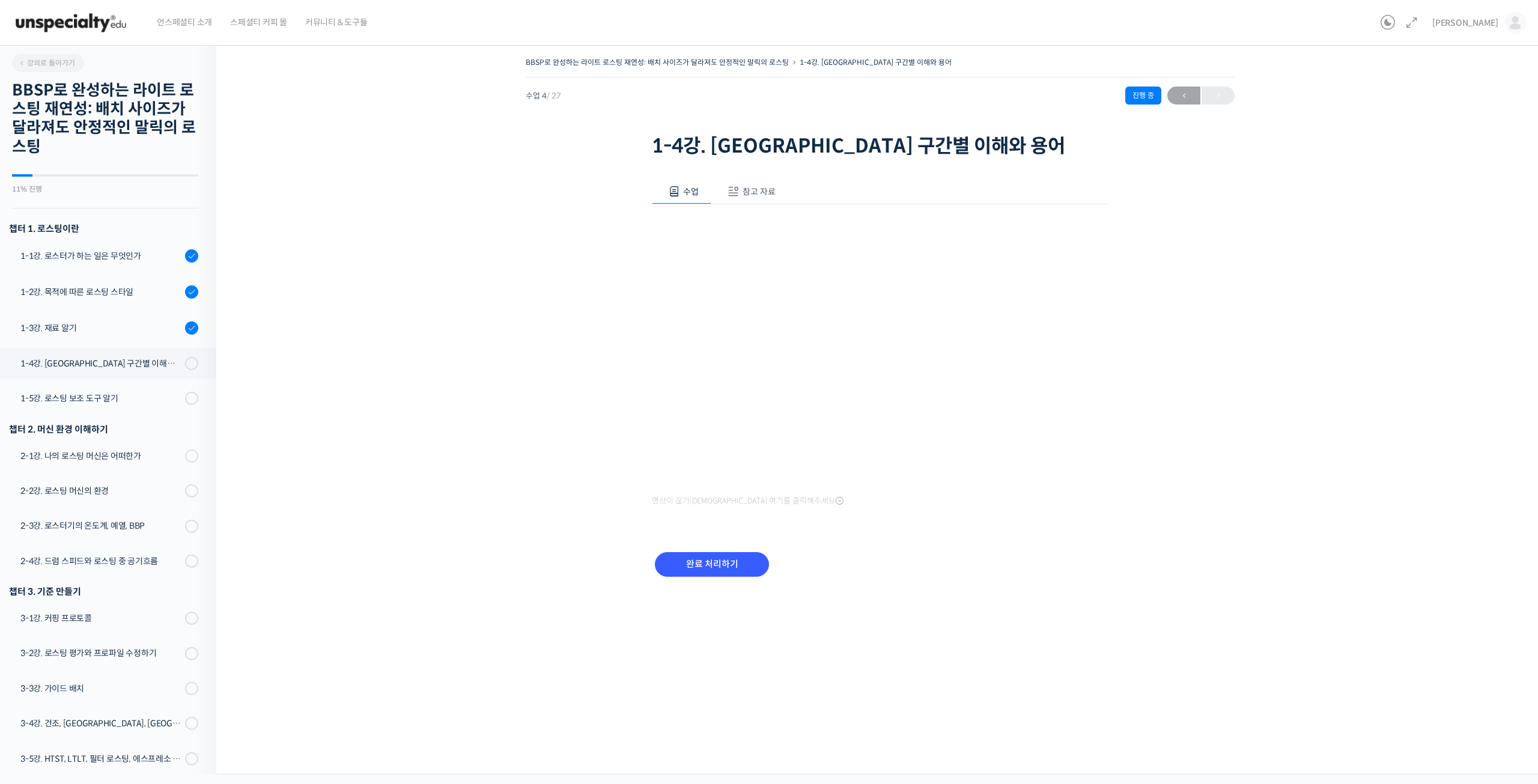
scroll to position [302, 0]
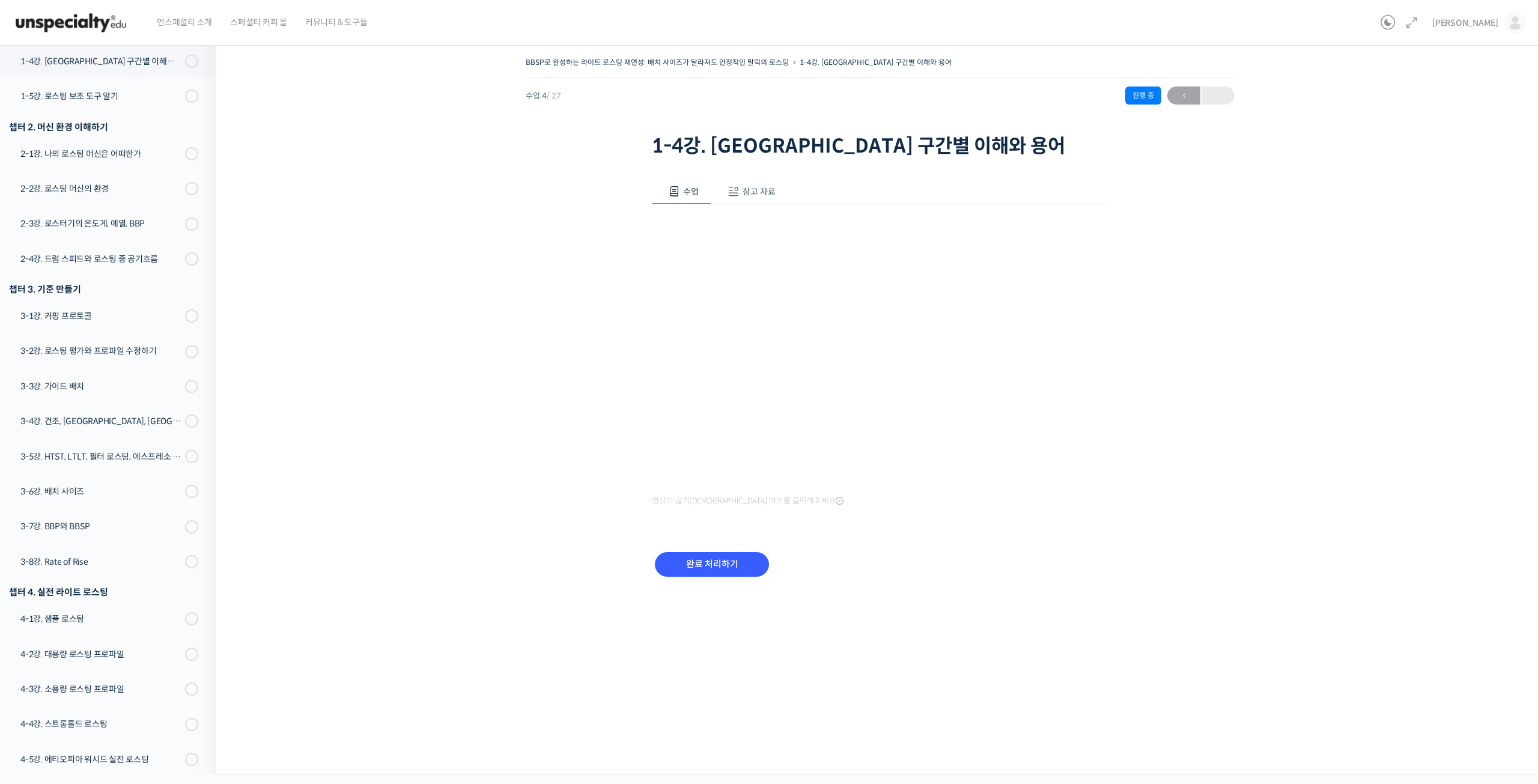
click at [745, 195] on span "참고 자료" at bounding box center [759, 192] width 33 height 11
click at [806, 228] on link "PPT 수업 자료 (클릭하시면 새 창에서 열립니다)" at bounding box center [747, 232] width 192 height 13
click at [668, 189] on span at bounding box center [674, 192] width 12 height 12
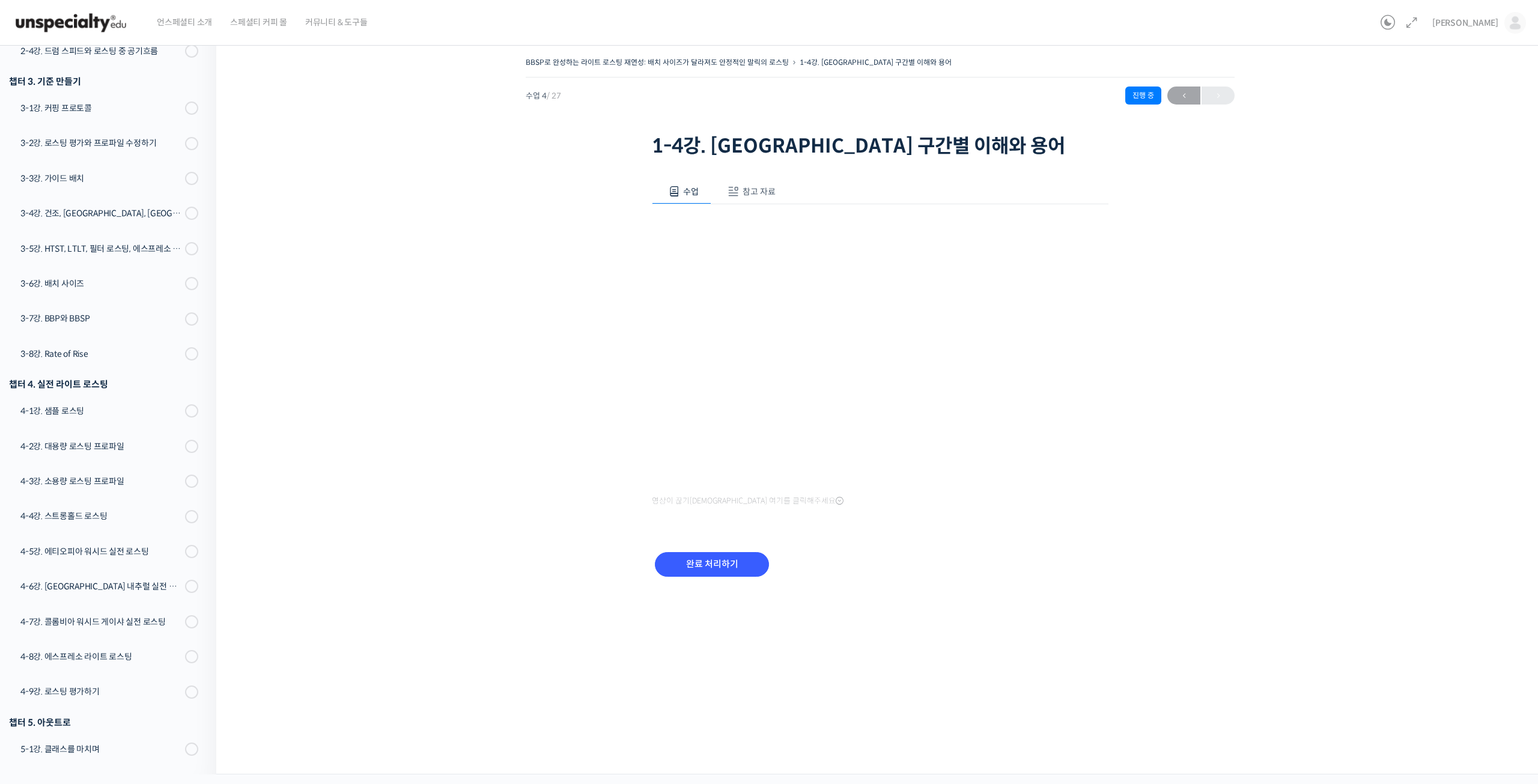
scroll to position [429, 0]
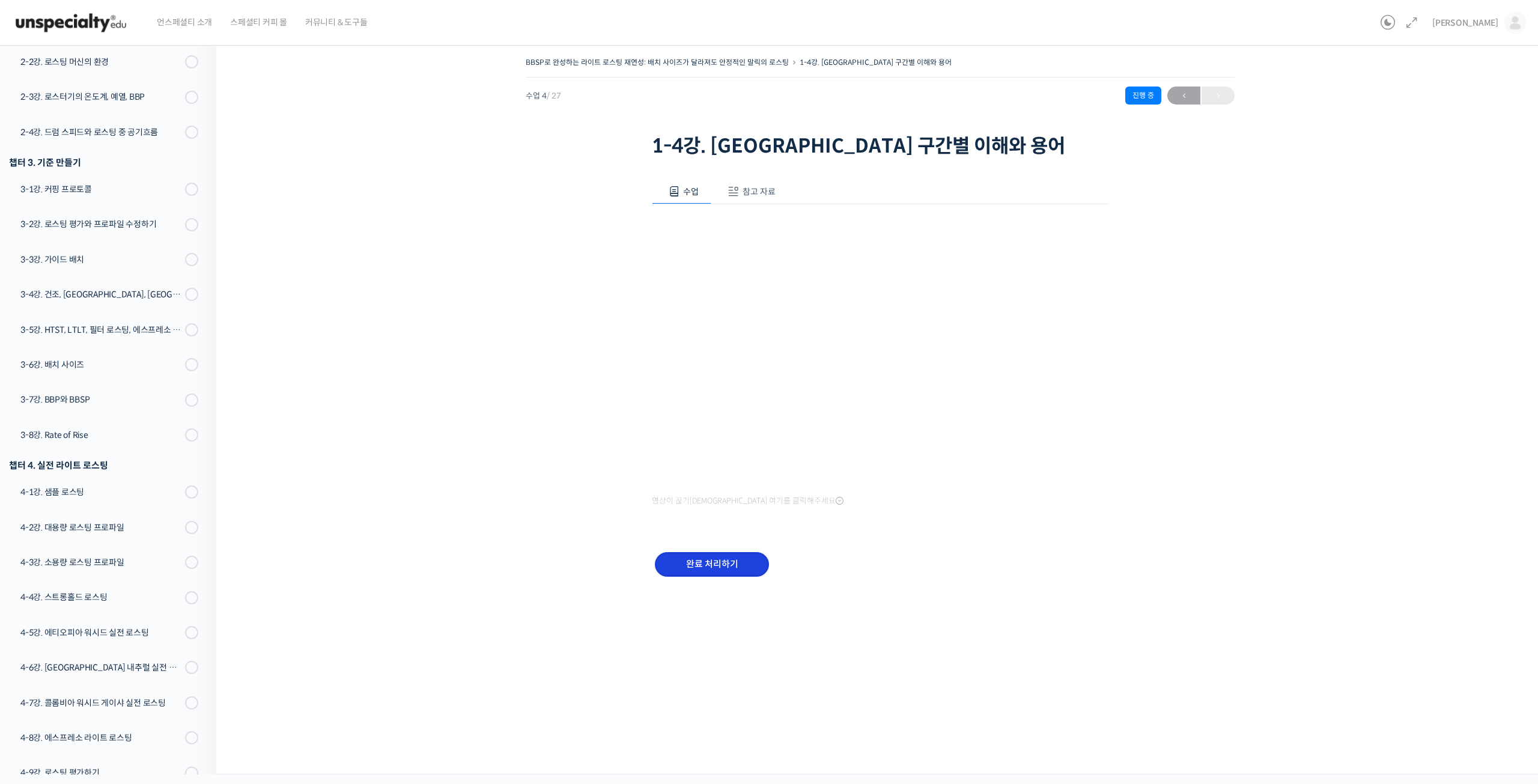
click at [742, 569] on input "완료 처리하기" at bounding box center [712, 564] width 114 height 25
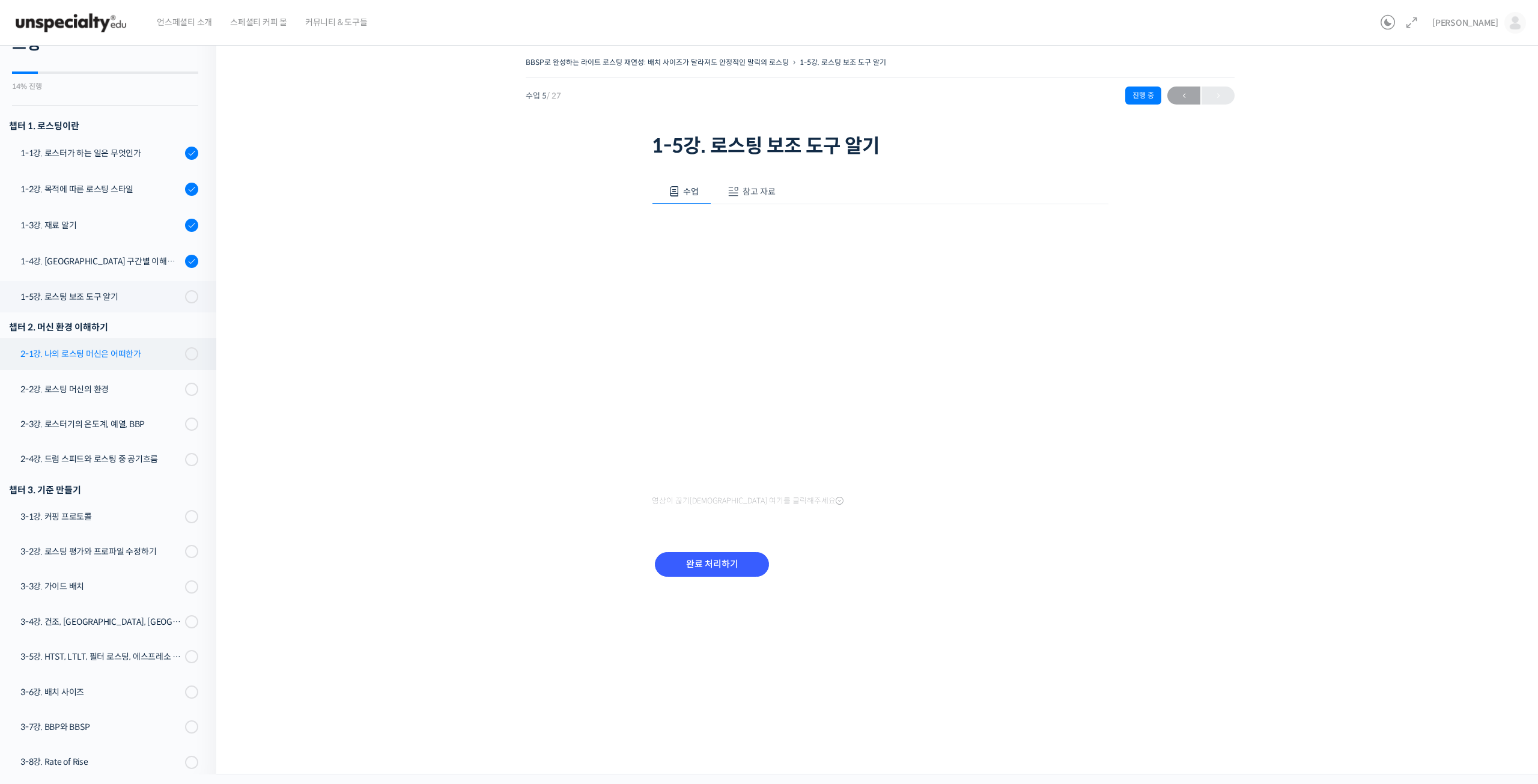
scroll to position [98, 0]
click at [67, 300] on div "1-5강. 로스팅 보조 도구 알기" at bounding box center [101, 302] width 161 height 13
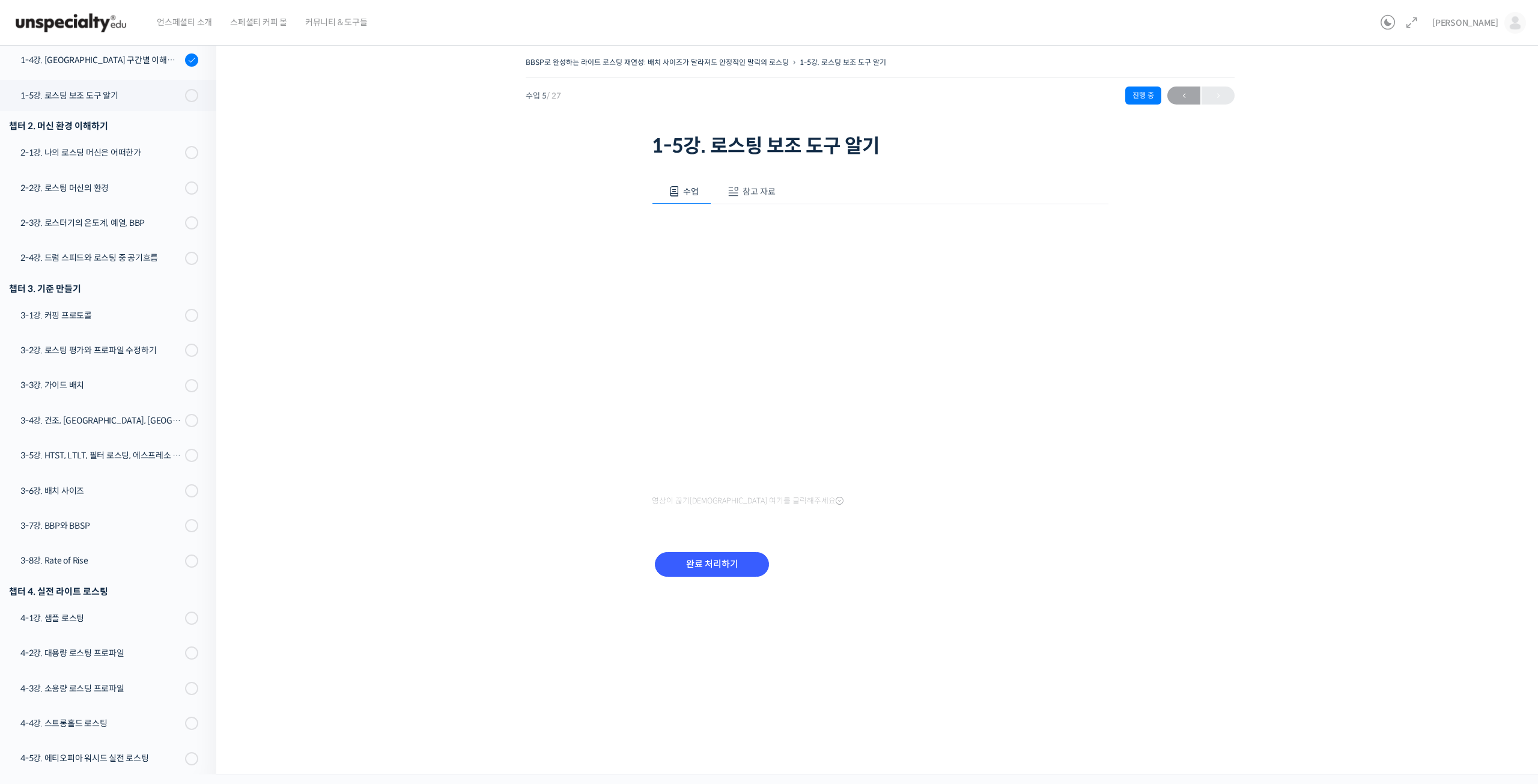
scroll to position [338, 0]
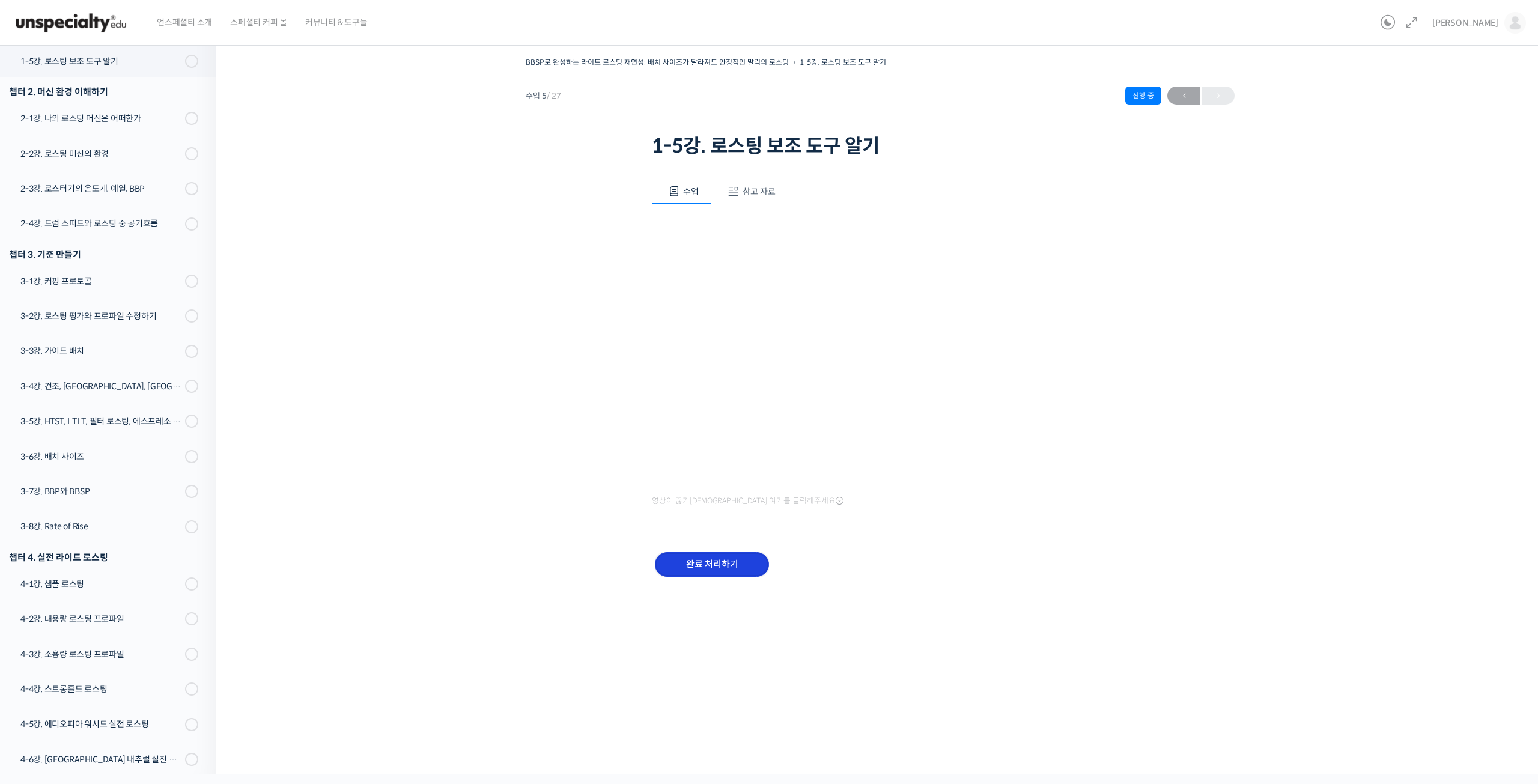
click at [704, 570] on input "완료 처리하기" at bounding box center [712, 564] width 114 height 25
click at [706, 574] on input "완료 처리하기" at bounding box center [712, 564] width 114 height 25
